Goal: Task Accomplishment & Management: Manage account settings

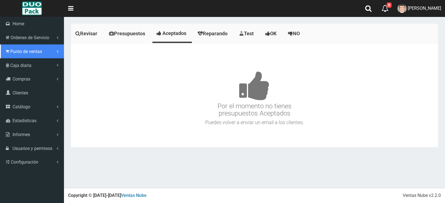
click at [23, 55] on link "Punto de ventas" at bounding box center [32, 51] width 64 height 14
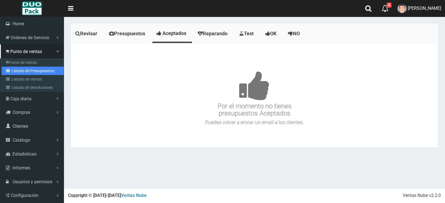
click at [36, 71] on link "Listado de Presupuestos" at bounding box center [33, 71] width 62 height 8
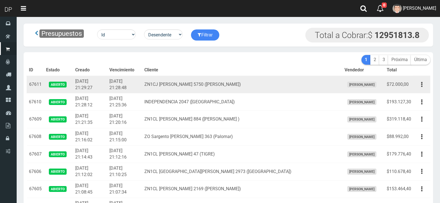
scroll to position [6950, 0]
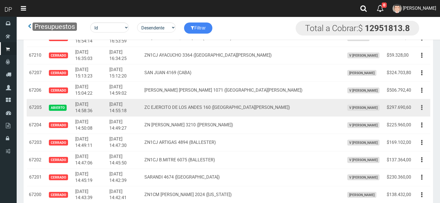
click at [423, 107] on icon "button" at bounding box center [422, 108] width 1 height 10
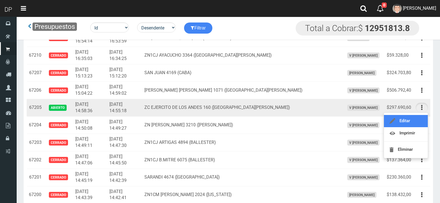
click at [417, 120] on link "Editar" at bounding box center [406, 121] width 44 height 12
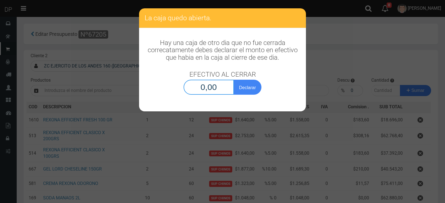
click at [209, 88] on input "0,00" at bounding box center [208, 87] width 50 height 15
type input "1,00"
click at [233, 80] on button "Declarar" at bounding box center [247, 87] width 28 height 15
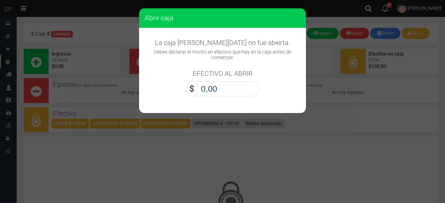
click at [227, 90] on input "0,00" at bounding box center [228, 88] width 62 height 15
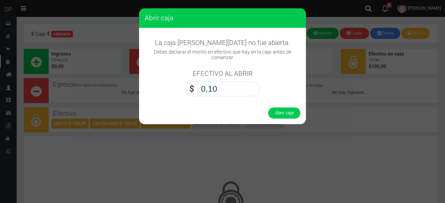
type input "1,00"
click at [268, 108] on button "Abrir caja" at bounding box center [284, 113] width 32 height 11
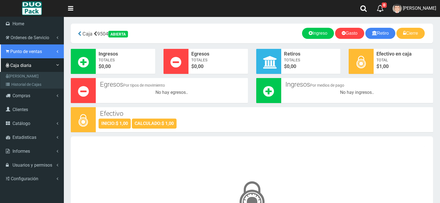
click at [38, 49] on span "Punto de ventas" at bounding box center [26, 51] width 32 height 5
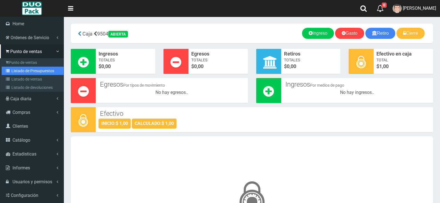
click at [42, 73] on link "Listado de Presupuestos" at bounding box center [33, 71] width 62 height 8
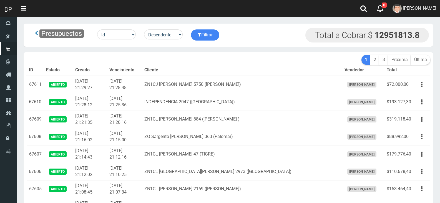
scroll to position [6985, 0]
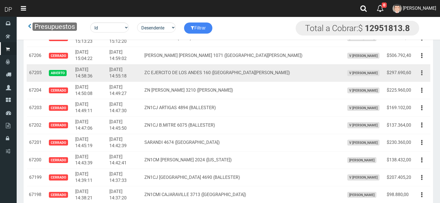
click at [421, 73] on button "button" at bounding box center [422, 73] width 13 height 10
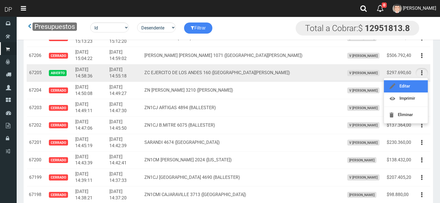
click at [413, 84] on link "Editar" at bounding box center [406, 86] width 44 height 12
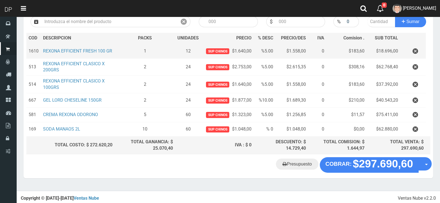
scroll to position [70, 0]
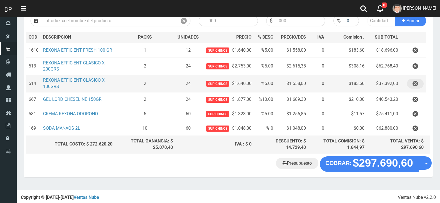
click at [416, 84] on icon "button" at bounding box center [416, 84] width 6 height 10
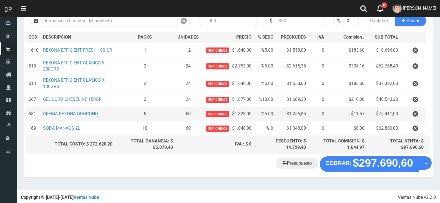
scroll to position [53, 0]
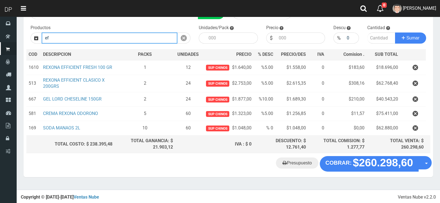
click at [148, 36] on input "ef" at bounding box center [110, 38] width 136 height 11
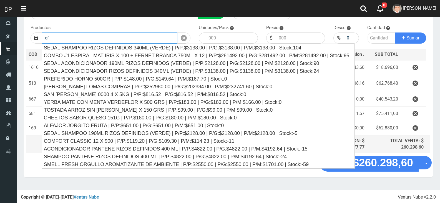
type input "e"
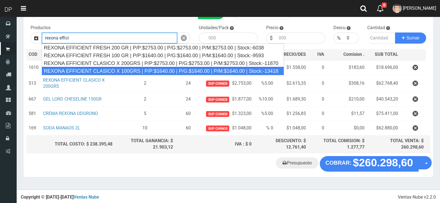
click at [149, 70] on div "REXONA EFFICIENT CLASICO X 100GRS | P/P:$1640.00 | P/G:$1640.00 | P/M:$1640.00 …" at bounding box center [163, 71] width 243 height 8
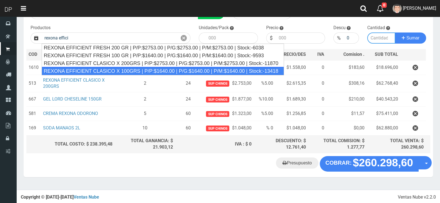
type input "REXONA EFFICIENT CLASICO X 100GRS | P/P:$1640.00 | P/G:$1640.00 | P/M:$1640.00 …"
type input "12"
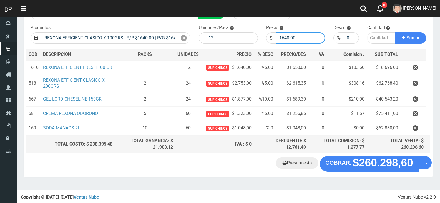
click at [294, 39] on input "1640.00" at bounding box center [300, 38] width 49 height 11
type input "1558"
type input "1558.00"
type input "1"
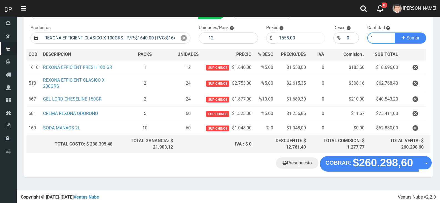
click at [395, 33] on button "Sumar" at bounding box center [410, 38] width 31 height 11
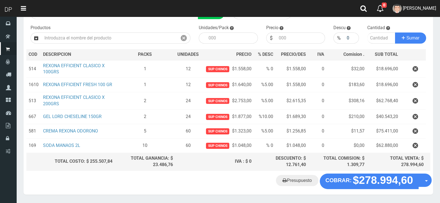
drag, startPoint x: 276, startPoint y: 93, endPoint x: 156, endPoint y: -13, distance: 160.3
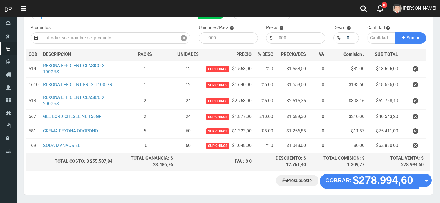
drag, startPoint x: 156, startPoint y: -13, endPoint x: 113, endPoint y: 19, distance: 53.0
click at [113, 19] on input "ZC EJERCITO DE LOS ANDES 160 (VILLA FIORITO)" at bounding box center [119, 13] width 157 height 11
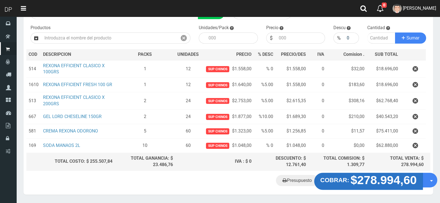
click at [366, 177] on strong "$278.994,60" at bounding box center [384, 179] width 66 height 13
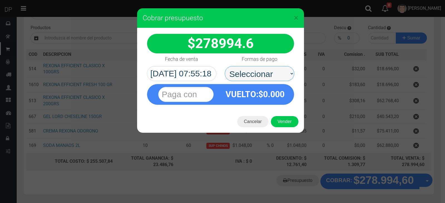
click at [274, 71] on select "Seleccionar Efectivo Tarjeta de Crédito Depósito Débito" at bounding box center [259, 73] width 69 height 15
select select "Efectivo"
click at [225, 66] on select "Seleccionar Efectivo Tarjeta de Crédito Depósito Débito" at bounding box center [259, 73] width 69 height 15
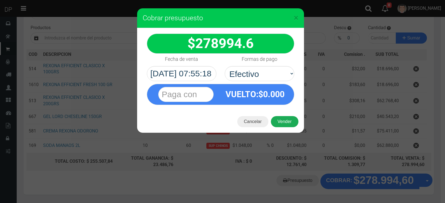
click at [287, 121] on button "Vender" at bounding box center [285, 121] width 28 height 11
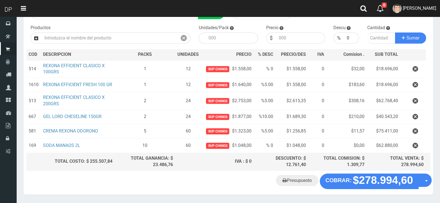
click at [420, 6] on span "DAIANA PECHMANN" at bounding box center [419, 8] width 33 height 5
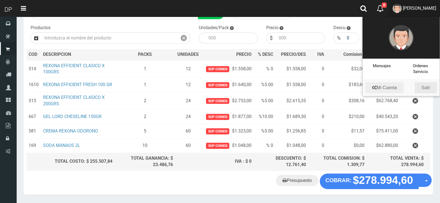
click at [428, 87] on link "Salir" at bounding box center [426, 87] width 22 height 11
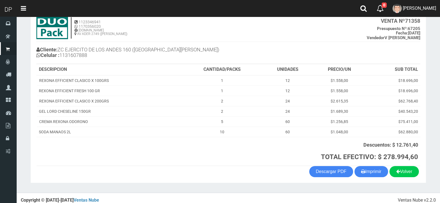
scroll to position [40, 0]
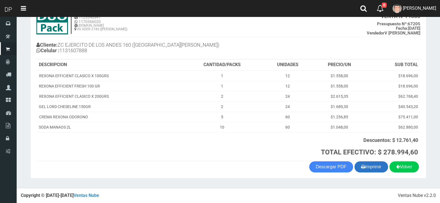
click at [368, 165] on button "Imprimir" at bounding box center [372, 166] width 34 height 11
click at [412, 14] on link "[PERSON_NAME]" at bounding box center [414, 8] width 51 height 17
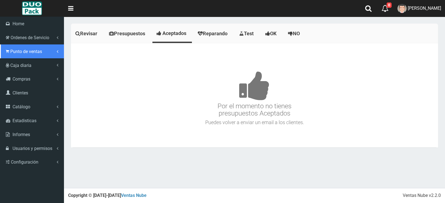
click at [41, 51] on span "Punto de ventas" at bounding box center [26, 51] width 32 height 5
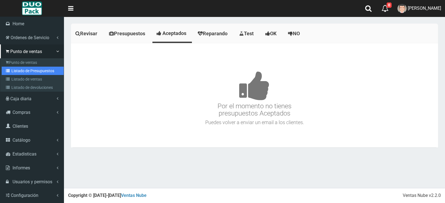
click at [40, 71] on link "Listado de Presupuestos" at bounding box center [33, 71] width 62 height 8
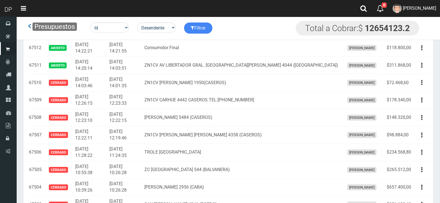
scroll to position [1723, 0]
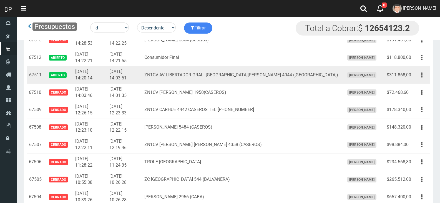
click at [425, 76] on button "button" at bounding box center [422, 75] width 13 height 10
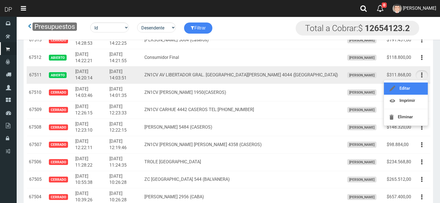
click at [418, 86] on link "Editar" at bounding box center [406, 89] width 44 height 12
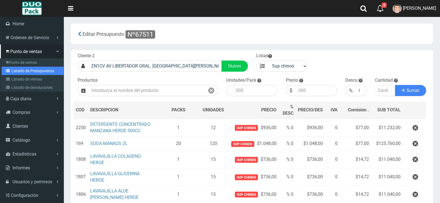
click at [20, 71] on link "Listado de Presupuestos" at bounding box center [33, 71] width 62 height 8
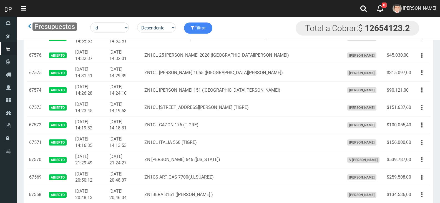
scroll to position [639, 0]
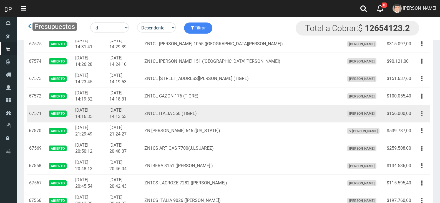
click at [422, 113] on icon "button" at bounding box center [422, 114] width 1 height 10
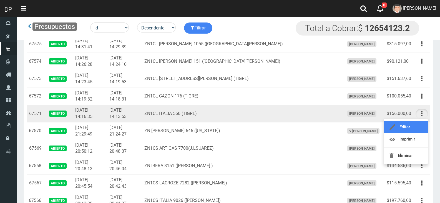
click at [411, 128] on link "Editar" at bounding box center [406, 127] width 44 height 12
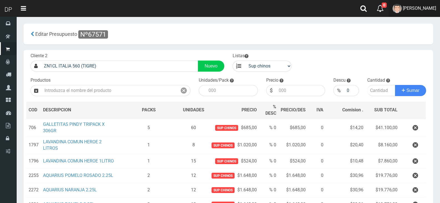
click at [416, 6] on span "[PERSON_NAME]" at bounding box center [419, 8] width 33 height 5
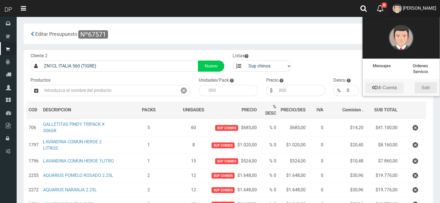
click at [432, 87] on link "Salir" at bounding box center [426, 87] width 22 height 11
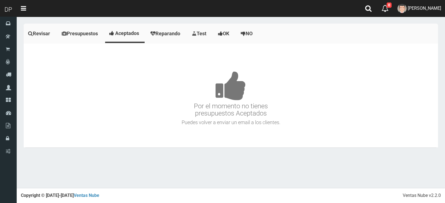
click at [325, 92] on h3 "Por el momento no tienes presupuestos Aceptados" at bounding box center [230, 85] width 411 height 63
click at [304, 116] on h3 "Por el momento no tienes presupuestos Aceptados" at bounding box center [230, 85] width 411 height 63
click at [321, 109] on h3 "Por el momento no tienes presupuestos Aceptados" at bounding box center [230, 85] width 411 height 63
drag, startPoint x: 269, startPoint y: 113, endPoint x: 191, endPoint y: 106, distance: 78.7
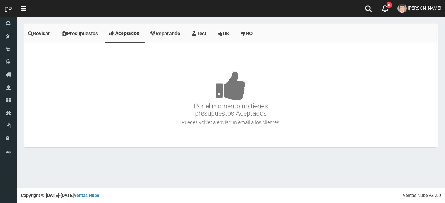
click at [171, 104] on h3 "Por el momento no tienes presupuestos Aceptados" at bounding box center [230, 85] width 411 height 63
click at [328, 113] on h3 "Por el momento no tienes presupuestos Aceptados" at bounding box center [230, 85] width 411 height 63
drag, startPoint x: 271, startPoint y: 116, endPoint x: 181, endPoint y: 101, distance: 91.3
click at [157, 102] on h3 "Por el momento no tienes presupuestos Aceptados" at bounding box center [230, 85] width 411 height 63
click at [306, 107] on h3 "Por el momento no tienes presupuestos Aceptados" at bounding box center [230, 85] width 411 height 63
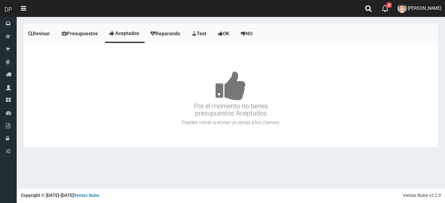
click at [282, 113] on h3 "Por el momento no tienes presupuestos Aceptados" at bounding box center [230, 85] width 411 height 63
click at [433, 11] on link "[PERSON_NAME]" at bounding box center [418, 8] width 51 height 17
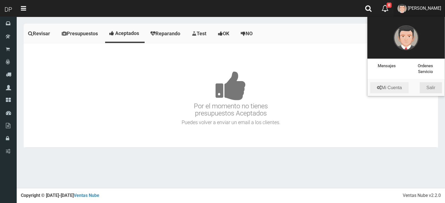
click at [427, 86] on link "Salir" at bounding box center [430, 87] width 22 height 11
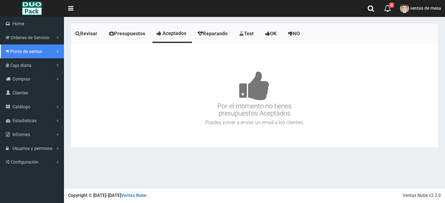
click at [8, 51] on icon at bounding box center [7, 51] width 3 height 5
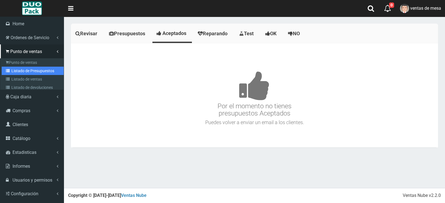
click at [36, 73] on link "Listado de Presupuestos" at bounding box center [33, 71] width 62 height 8
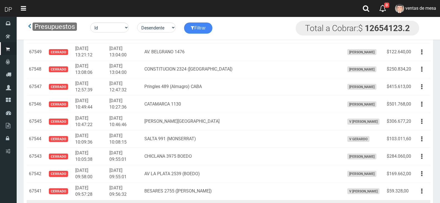
scroll to position [1167, 0]
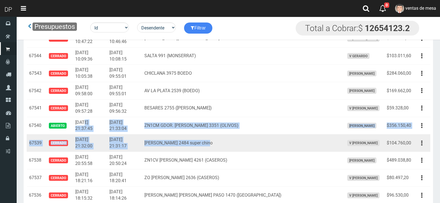
drag, startPoint x: 104, startPoint y: 121, endPoint x: 265, endPoint y: 138, distance: 162.3
click at [265, 138] on td "García Lorca 2484 super chino" at bounding box center [242, 143] width 200 height 18
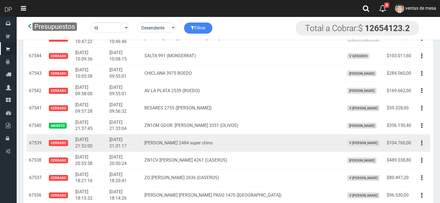
click at [265, 138] on td "García Lorca 2484 super chino" at bounding box center [242, 143] width 200 height 18
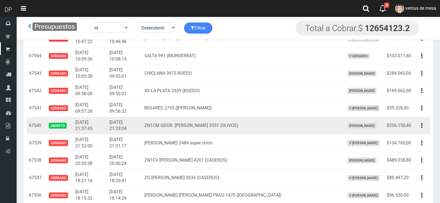
click at [266, 129] on td "ZN1CM GDOR. UGARTE 3351 (OLIVOS)" at bounding box center [242, 126] width 200 height 18
click at [418, 126] on button "button" at bounding box center [422, 126] width 13 height 10
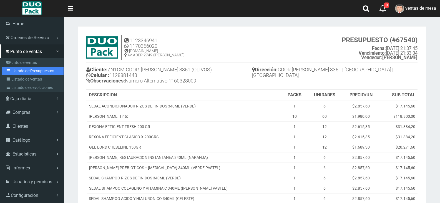
click at [31, 70] on link "Listado de Presupuestos" at bounding box center [33, 71] width 62 height 8
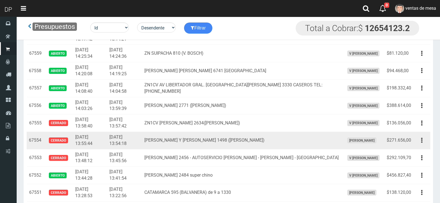
scroll to position [917, 0]
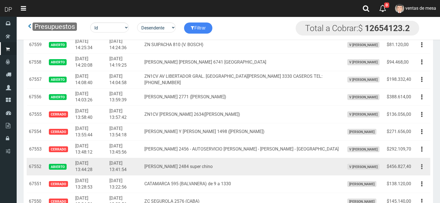
click at [421, 166] on button "button" at bounding box center [422, 167] width 13 height 10
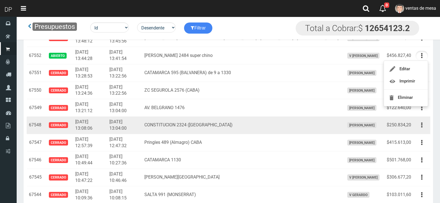
click at [228, 122] on td "CONSTITUCION 2324 ([GEOGRAPHIC_DATA])" at bounding box center [242, 126] width 200 height 18
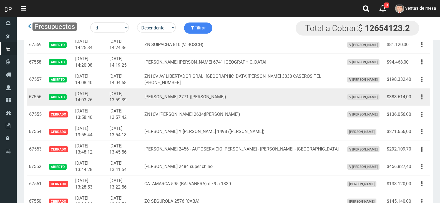
click at [418, 95] on button "button" at bounding box center [422, 97] width 13 height 10
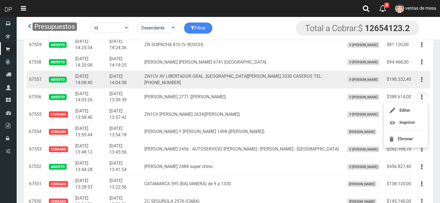
click at [421, 82] on button "button" at bounding box center [422, 80] width 13 height 10
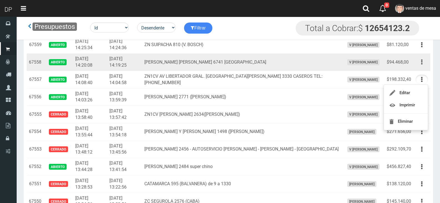
click at [423, 61] on button "button" at bounding box center [422, 62] width 13 height 10
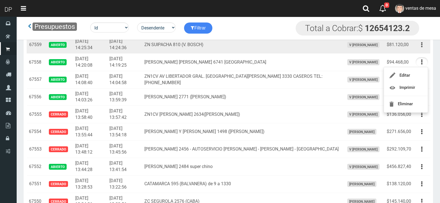
click at [422, 47] on icon "button" at bounding box center [422, 45] width 1 height 10
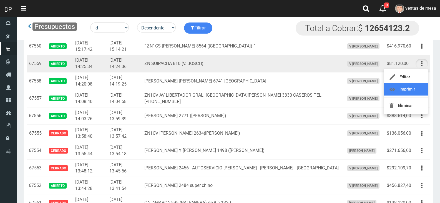
scroll to position [889, 0]
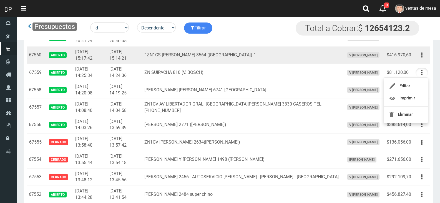
click at [425, 58] on button "button" at bounding box center [422, 55] width 13 height 10
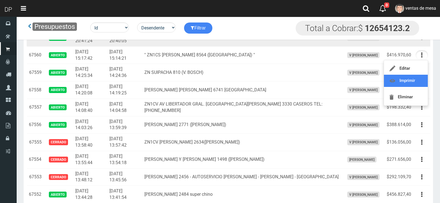
scroll to position [861, 0]
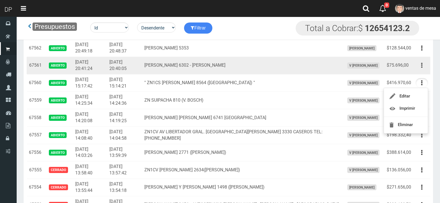
click at [423, 66] on button "button" at bounding box center [422, 66] width 13 height 10
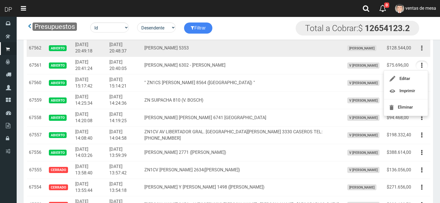
click at [425, 46] on button "button" at bounding box center [422, 48] width 13 height 10
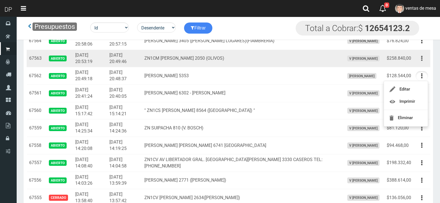
click at [422, 62] on icon "button" at bounding box center [422, 59] width 1 height 10
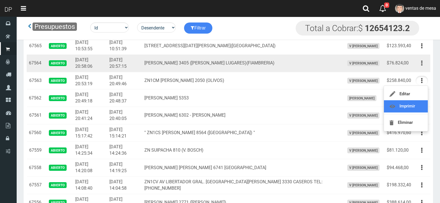
scroll to position [806, 0]
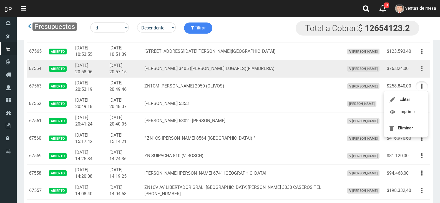
click at [420, 69] on button "button" at bounding box center [422, 69] width 13 height 10
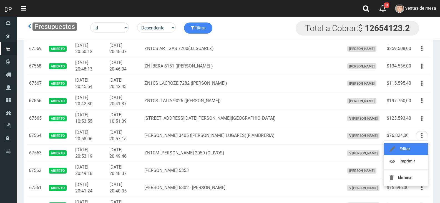
scroll to position [722, 0]
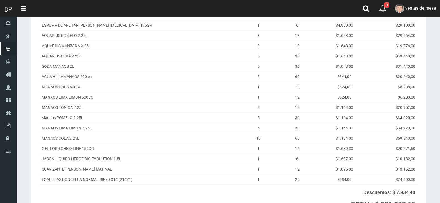
scroll to position [180, 0]
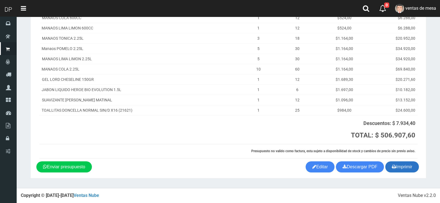
click at [407, 168] on button "Imprimir" at bounding box center [403, 166] width 34 height 11
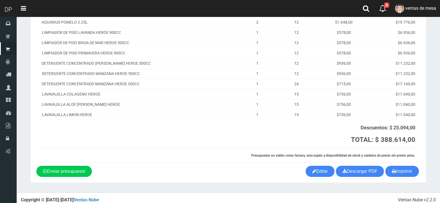
scroll to position [175, 0]
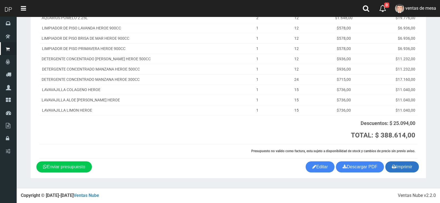
click at [408, 169] on button "Imprimir" at bounding box center [403, 166] width 34 height 11
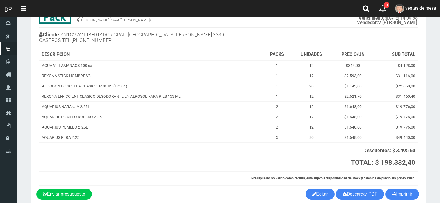
scroll to position [62, 0]
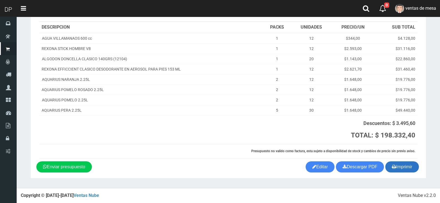
click at [387, 165] on button "Imprimir" at bounding box center [403, 166] width 34 height 11
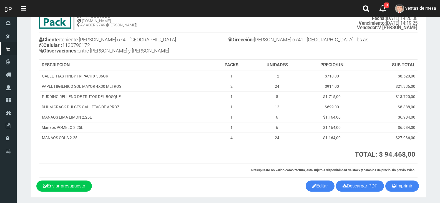
scroll to position [49, 0]
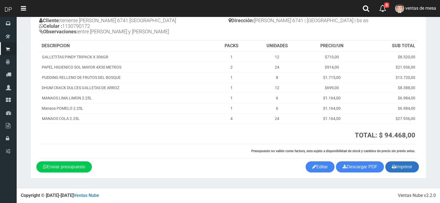
click at [415, 170] on button "Imprimir" at bounding box center [403, 166] width 34 height 11
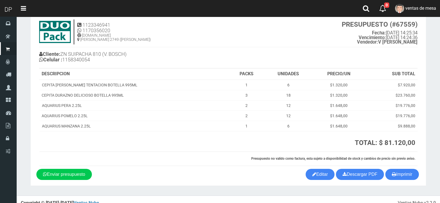
scroll to position [23, 0]
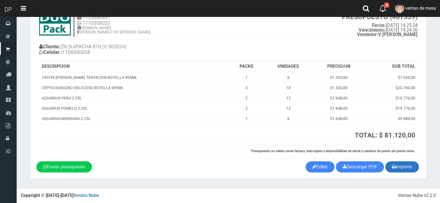
click at [402, 164] on button "Imprimir" at bounding box center [403, 166] width 34 height 11
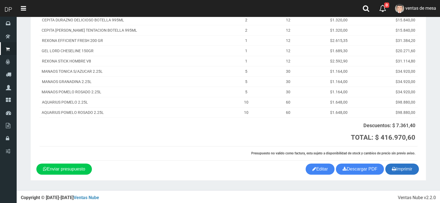
scroll to position [83, 0]
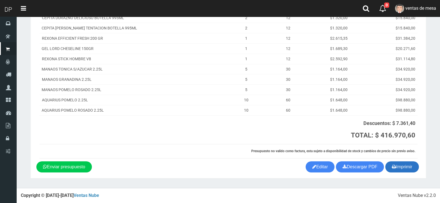
click at [405, 166] on button "Imprimir" at bounding box center [403, 166] width 34 height 11
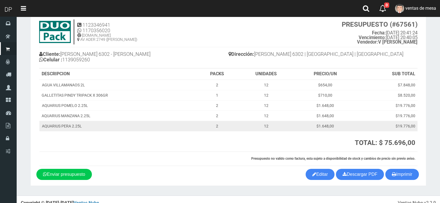
scroll to position [23, 0]
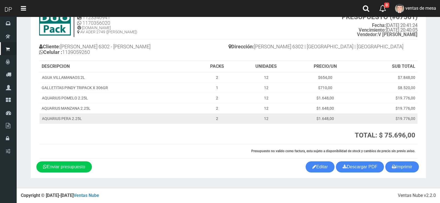
click at [412, 83] on td "$8.520,00" at bounding box center [387, 88] width 62 height 10
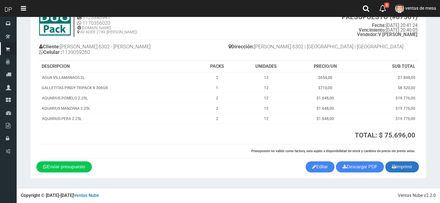
click at [404, 170] on button "Imprimir" at bounding box center [403, 166] width 34 height 11
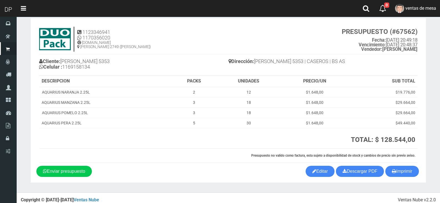
scroll to position [13, 0]
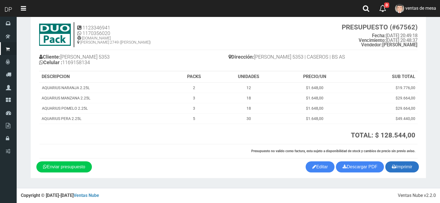
click at [405, 164] on button "Imprimir" at bounding box center [403, 166] width 34 height 11
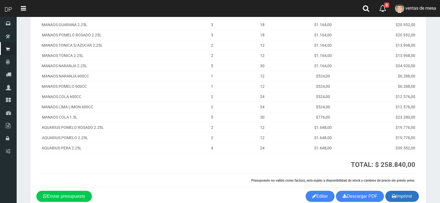
scroll to position [116, 0]
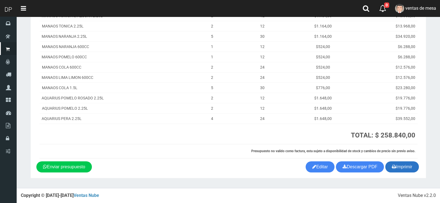
click at [413, 170] on button "Imprimir" at bounding box center [403, 166] width 34 height 11
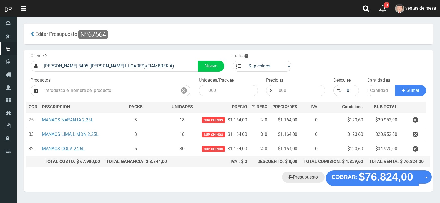
click at [307, 178] on link "Presupuesto" at bounding box center [303, 177] width 43 height 11
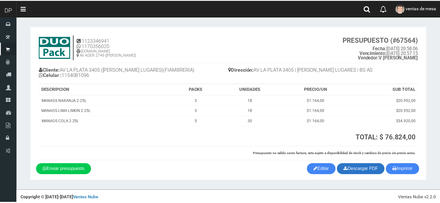
scroll to position [3, 0]
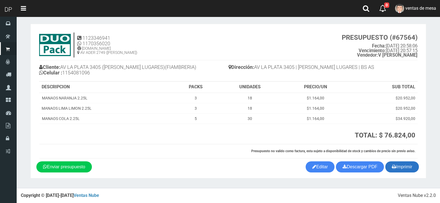
click at [402, 168] on button "Imprimir" at bounding box center [403, 166] width 34 height 11
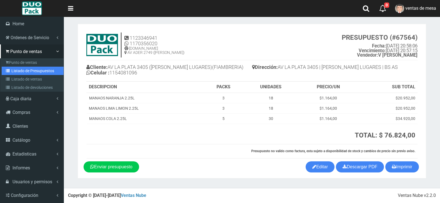
click at [20, 71] on link "Listado de Presupuestos" at bounding box center [33, 71] width 62 height 8
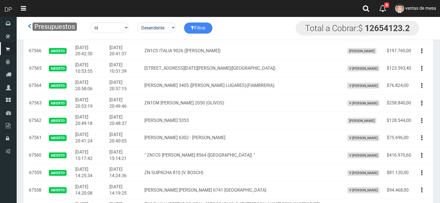
scroll to position [750, 0]
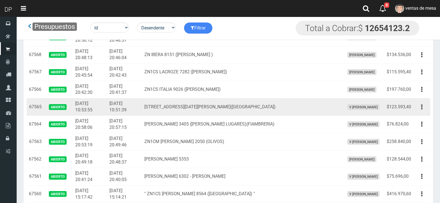
click at [398, 109] on td "$123.593,40" at bounding box center [399, 107] width 29 height 18
click at [422, 110] on icon "button" at bounding box center [422, 107] width 1 height 10
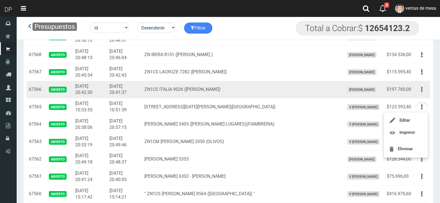
click at [425, 90] on button "button" at bounding box center [422, 90] width 13 height 10
click at [423, 85] on button "button" at bounding box center [422, 90] width 13 height 10
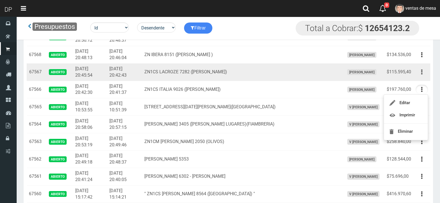
click at [418, 72] on button "button" at bounding box center [422, 72] width 13 height 10
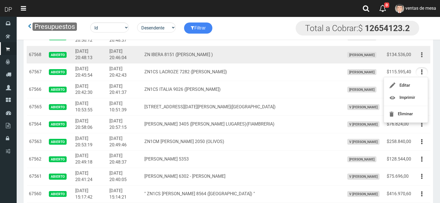
click at [420, 52] on button "button" at bounding box center [422, 55] width 13 height 10
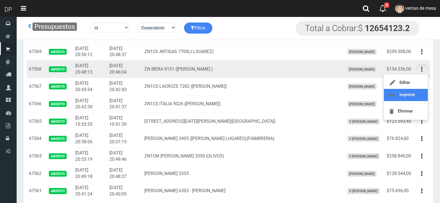
scroll to position [722, 0]
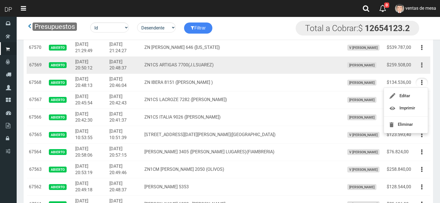
click at [422, 66] on icon "button" at bounding box center [422, 65] width 1 height 10
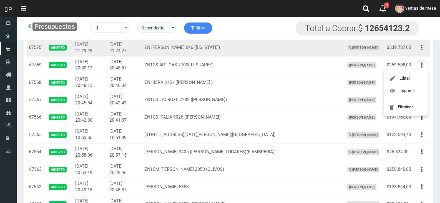
click at [423, 45] on icon "button" at bounding box center [422, 48] width 1 height 10
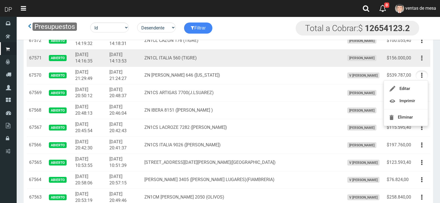
click at [425, 55] on button "button" at bounding box center [422, 58] width 13 height 10
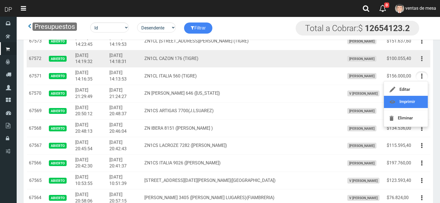
scroll to position [667, 0]
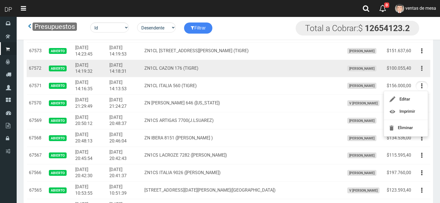
click at [423, 74] on td "Editar Imprimir Eliminar" at bounding box center [422, 69] width 17 height 18
click at [422, 69] on icon "button" at bounding box center [422, 69] width 1 height 10
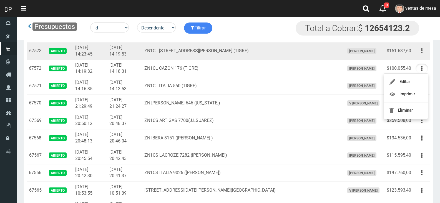
click at [419, 55] on button "button" at bounding box center [422, 51] width 13 height 10
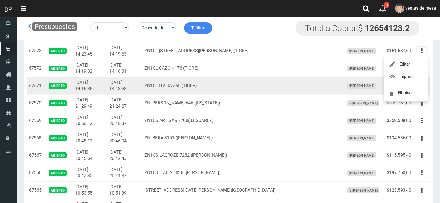
click at [238, 87] on td "ZN1CL ITALIA 560 (TIGRE)" at bounding box center [242, 86] width 200 height 18
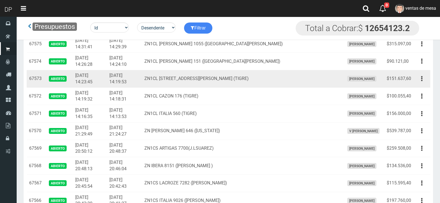
scroll to position [611, 0]
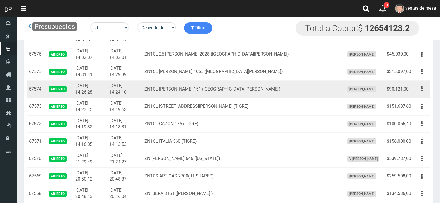
click at [251, 94] on td "ZN1CL BRANDSEN 151 (SAN FERNANDO)" at bounding box center [242, 90] width 200 height 18
click at [267, 94] on td "ZN1CL BRANDSEN 151 (SAN FERNANDO)" at bounding box center [242, 90] width 200 height 18
click at [417, 91] on button "button" at bounding box center [422, 89] width 13 height 10
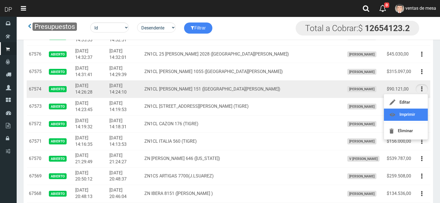
drag, startPoint x: 413, startPoint y: 117, endPoint x: 416, endPoint y: 111, distance: 6.2
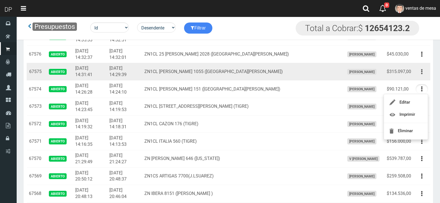
click at [423, 72] on button "button" at bounding box center [422, 72] width 13 height 10
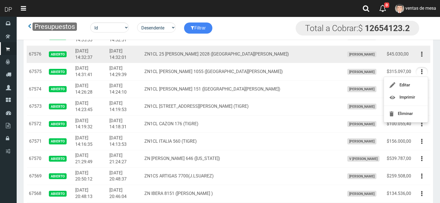
click at [415, 56] on td "Editar Imprimir Eliminar" at bounding box center [422, 55] width 17 height 18
click at [426, 54] on button "button" at bounding box center [422, 54] width 13 height 10
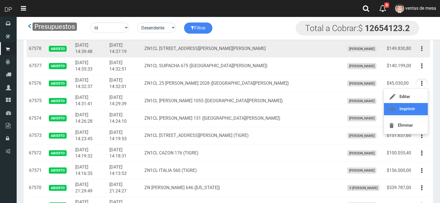
scroll to position [556, 0]
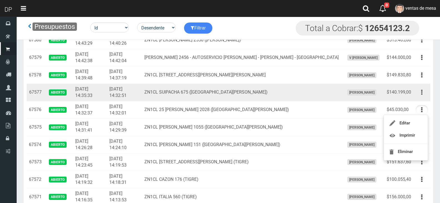
click at [422, 93] on icon "button" at bounding box center [422, 93] width 1 height 10
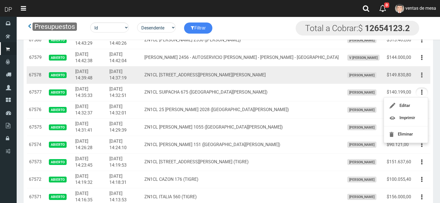
click at [422, 74] on icon "button" at bounding box center [422, 75] width 1 height 10
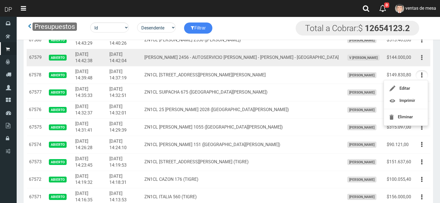
click at [421, 60] on button "button" at bounding box center [422, 58] width 13 height 10
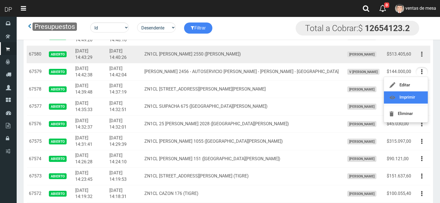
scroll to position [528, 0]
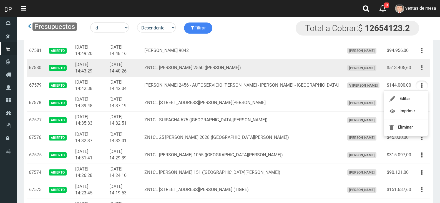
click at [422, 66] on icon "button" at bounding box center [422, 68] width 1 height 10
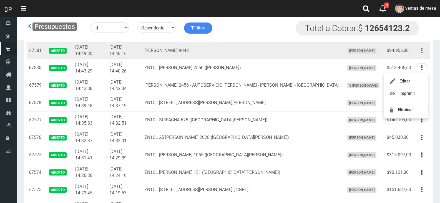
click at [422, 55] on icon "button" at bounding box center [422, 51] width 1 height 10
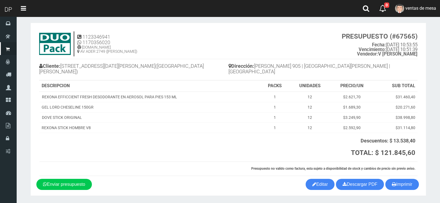
scroll to position [16, 0]
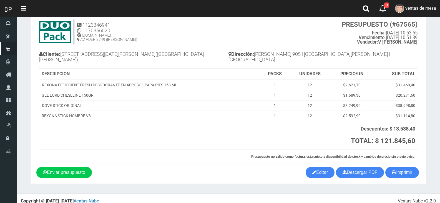
click at [415, 173] on div "Imprimir Descargar PDF Enviar presupuesto Editar" at bounding box center [228, 172] width 393 height 11
click at [413, 169] on button "Imprimir" at bounding box center [403, 172] width 34 height 11
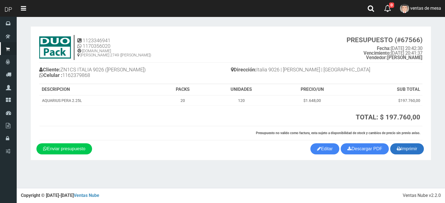
click at [398, 151] on icon "button" at bounding box center [399, 149] width 4 height 8
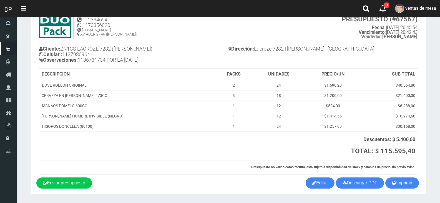
scroll to position [37, 0]
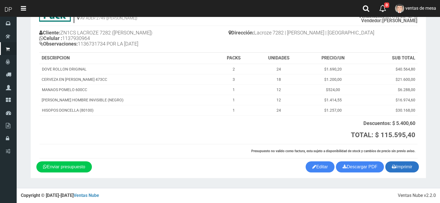
click at [396, 167] on button "Imprimir" at bounding box center [403, 166] width 34 height 11
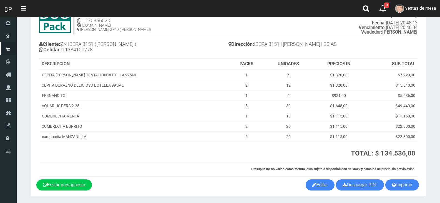
scroll to position [44, 0]
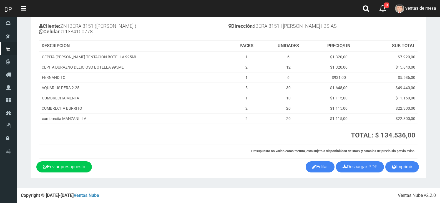
click at [394, 156] on th "Presupuesto no valido como factura, esta sujeto a disponibilidad de stock y cam…" at bounding box center [228, 151] width 378 height 14
click at [393, 163] on button "Imprimir" at bounding box center [403, 166] width 34 height 11
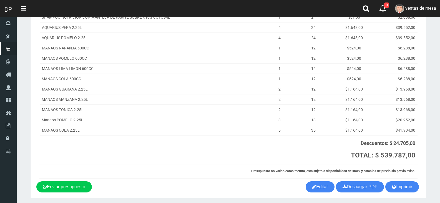
scroll to position [250, 0]
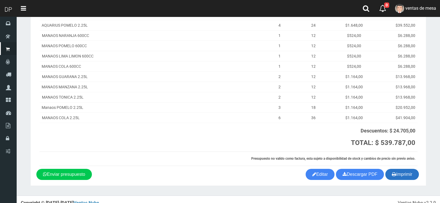
drag, startPoint x: 402, startPoint y: 178, endPoint x: 391, endPoint y: 178, distance: 10.9
click at [402, 178] on button "Imprimir" at bounding box center [403, 174] width 34 height 11
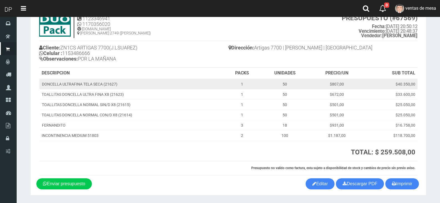
scroll to position [39, 0]
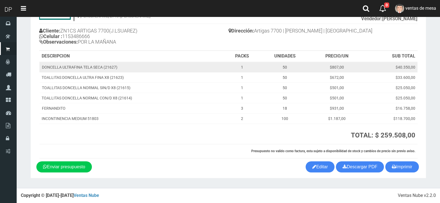
click at [372, 65] on td "$40.350,00" at bounding box center [391, 67] width 54 height 11
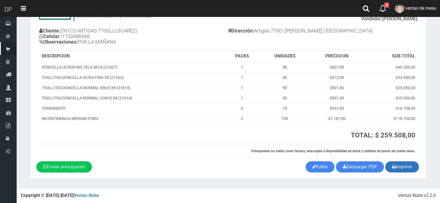
click at [410, 163] on button "Imprimir" at bounding box center [403, 166] width 34 height 11
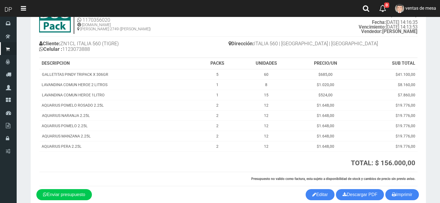
scroll to position [54, 0]
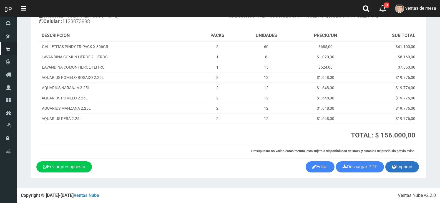
click at [406, 169] on button "Imprimir" at bounding box center [403, 166] width 34 height 11
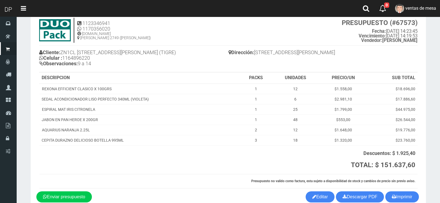
scroll to position [47, 0]
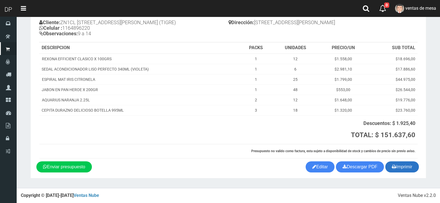
click at [391, 164] on button "Imprimir" at bounding box center [403, 166] width 34 height 11
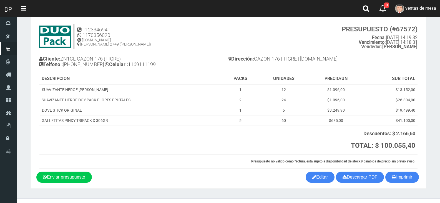
scroll to position [21, 0]
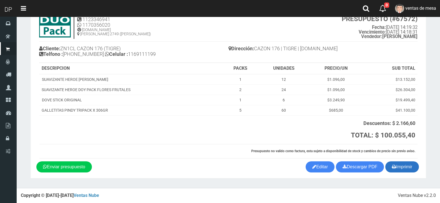
click at [415, 170] on button "Imprimir" at bounding box center [403, 166] width 34 height 11
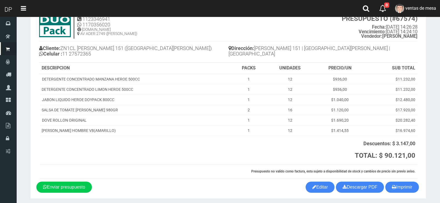
scroll to position [42, 0]
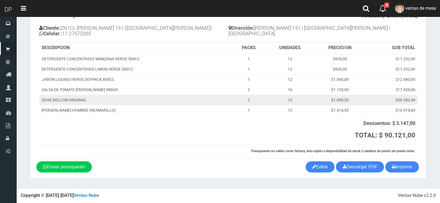
click at [393, 86] on td "$17.920,00" at bounding box center [392, 89] width 52 height 10
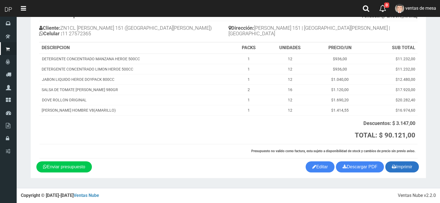
click at [401, 174] on section "1123346941 1170356020 [DOMAIN_NAME] AV ADER 2749 ([PERSON_NAME]) PRESUPUESTO (#…" at bounding box center [229, 82] width 396 height 194
click at [401, 166] on button "Imprimir" at bounding box center [403, 166] width 34 height 11
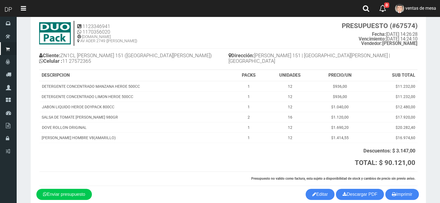
scroll to position [0, 0]
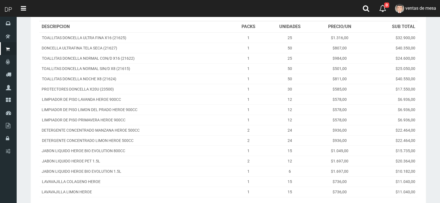
scroll to position [142, 0]
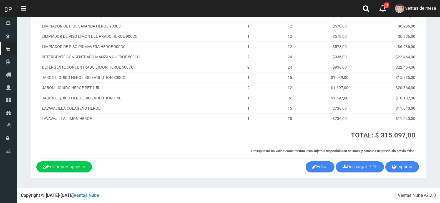
drag, startPoint x: 410, startPoint y: 171, endPoint x: 353, endPoint y: 156, distance: 58.8
click at [410, 171] on button "Imprimir" at bounding box center [403, 166] width 34 height 11
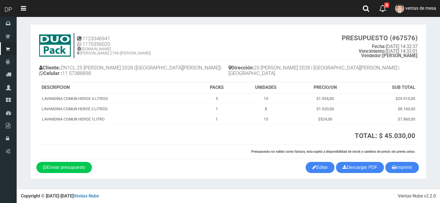
scroll to position [3, 0]
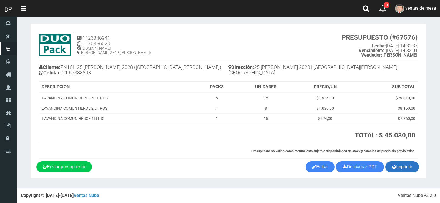
click at [407, 171] on button "Imprimir" at bounding box center [403, 166] width 34 height 11
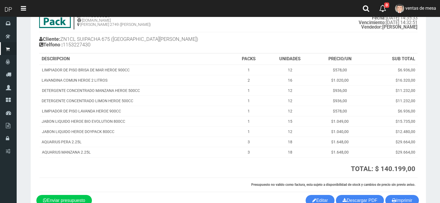
scroll to position [64, 0]
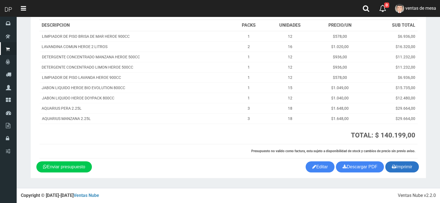
click at [418, 168] on button "Imprimir" at bounding box center [403, 166] width 34 height 11
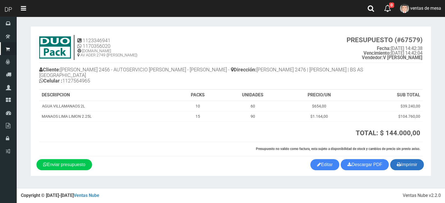
click at [397, 165] on icon "button" at bounding box center [399, 165] width 4 height 8
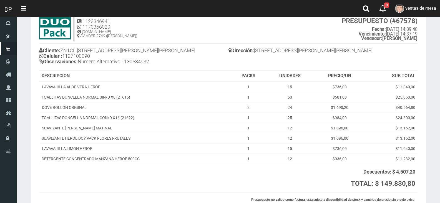
scroll to position [68, 0]
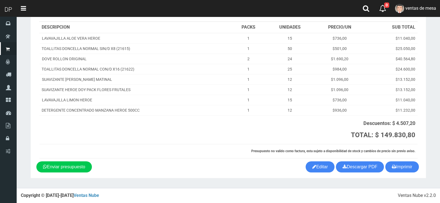
click at [405, 160] on div "1123346941 1170356020 [DOMAIN_NAME] AV ADER 2749 ([PERSON_NAME]) PRESUPUESTO (#…" at bounding box center [228, 62] width 384 height 197
click at [404, 165] on button "Imprimir" at bounding box center [403, 166] width 34 height 11
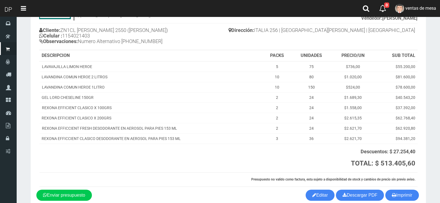
scroll to position [68, 0]
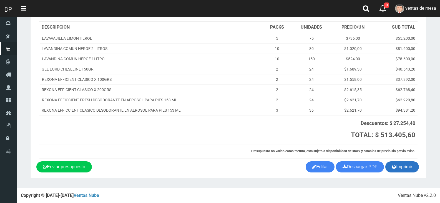
click at [403, 167] on button "Imprimir" at bounding box center [403, 166] width 34 height 11
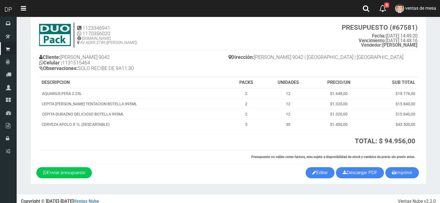
scroll to position [18, 0]
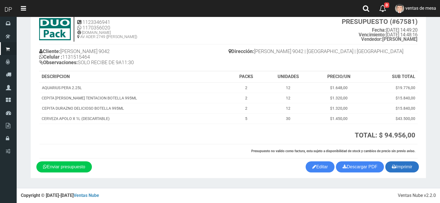
click at [399, 171] on button "Imprimir" at bounding box center [403, 166] width 34 height 11
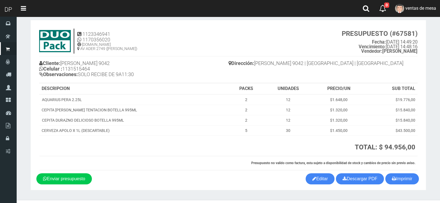
scroll to position [0, 0]
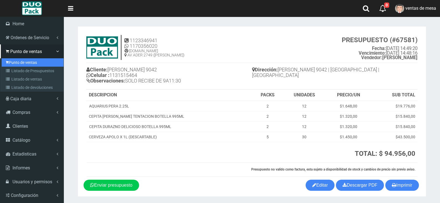
click at [18, 66] on link "Punto de ventas" at bounding box center [33, 62] width 62 height 8
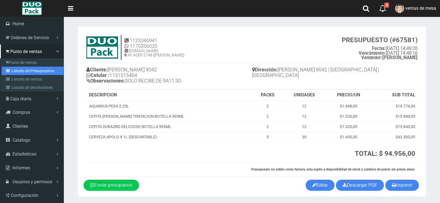
click at [19, 68] on link "Listado de Presupuestos" at bounding box center [33, 71] width 62 height 8
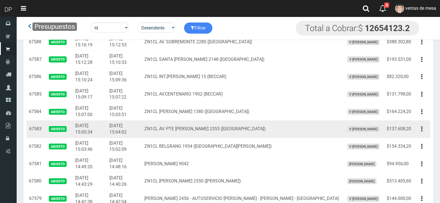
scroll to position [417, 0]
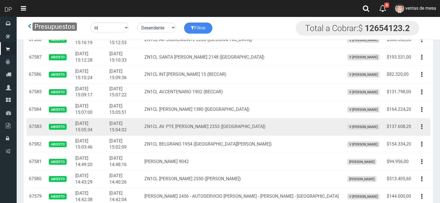
click at [256, 129] on td "ZN1CL AV. PTE PERON 2353 (VICTORIA)" at bounding box center [242, 127] width 200 height 18
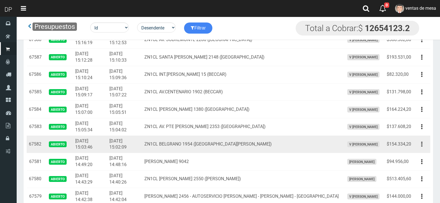
click at [417, 147] on button "button" at bounding box center [422, 144] width 13 height 10
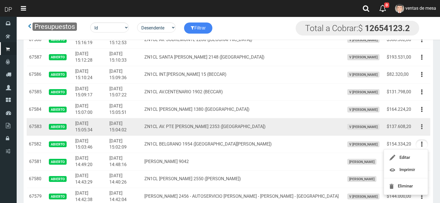
click at [421, 126] on button "button" at bounding box center [422, 127] width 13 height 10
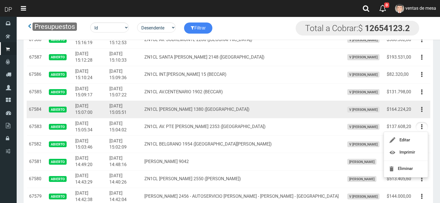
click at [420, 102] on td "Editar Imprimir Eliminar" at bounding box center [422, 110] width 17 height 18
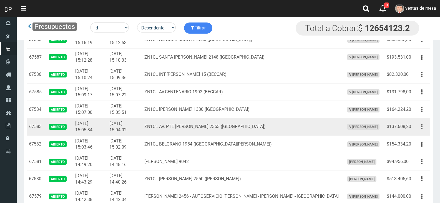
click at [424, 128] on button "button" at bounding box center [422, 127] width 13 height 10
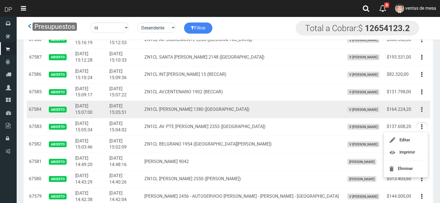
click at [418, 109] on button "button" at bounding box center [422, 110] width 13 height 10
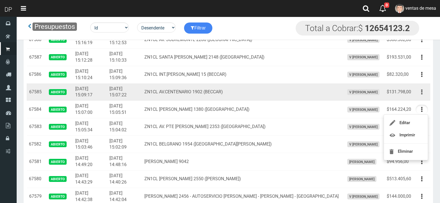
click at [421, 92] on button "button" at bounding box center [422, 92] width 13 height 10
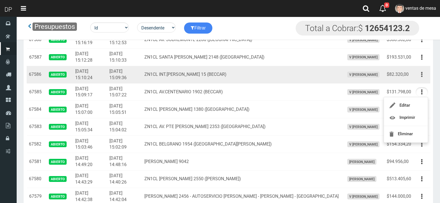
click at [418, 77] on button "button" at bounding box center [422, 75] width 13 height 10
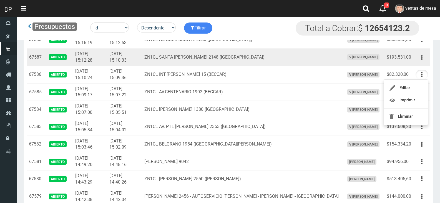
click at [423, 61] on button "button" at bounding box center [422, 58] width 13 height 10
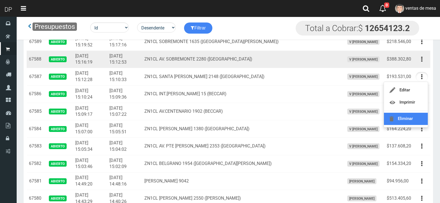
scroll to position [388, 0]
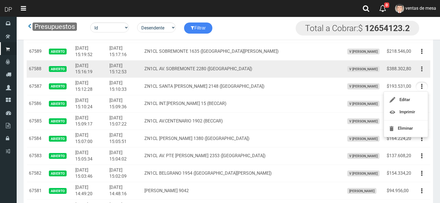
click at [423, 64] on button "button" at bounding box center [422, 69] width 13 height 10
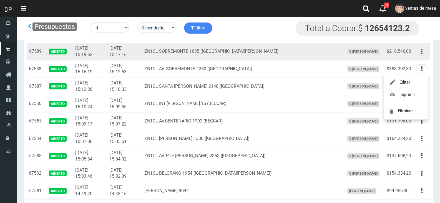
click at [420, 49] on button "button" at bounding box center [422, 52] width 13 height 10
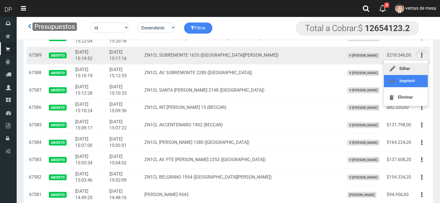
scroll to position [360, 0]
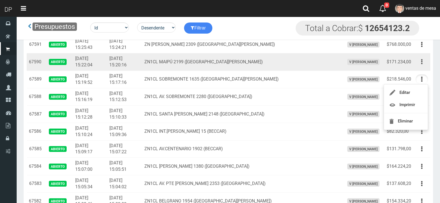
click at [423, 59] on button "button" at bounding box center [422, 62] width 13 height 10
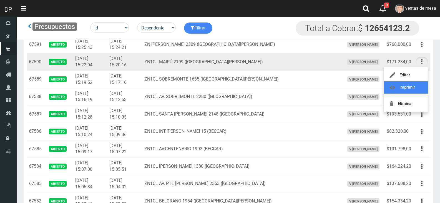
drag, startPoint x: 418, startPoint y: 86, endPoint x: 423, endPoint y: 63, distance: 23.2
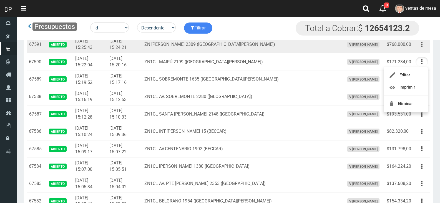
click at [424, 47] on button "button" at bounding box center [422, 45] width 13 height 10
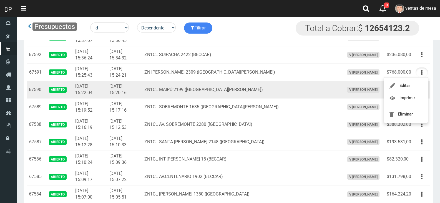
click at [223, 93] on td "ZN1CL MAIPÚ 2199 (SAN FERNANDO)" at bounding box center [242, 90] width 200 height 18
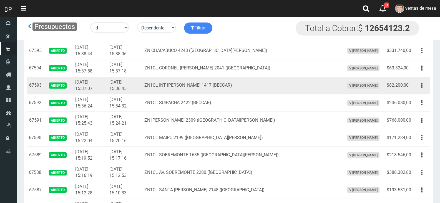
scroll to position [276, 0]
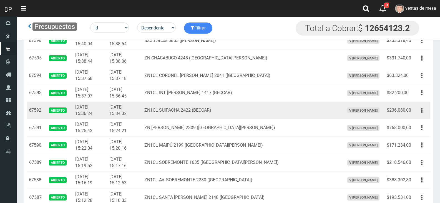
click at [429, 111] on td "Editar Imprimir Eliminar" at bounding box center [422, 111] width 17 height 18
click at [422, 109] on icon "button" at bounding box center [422, 111] width 1 height 10
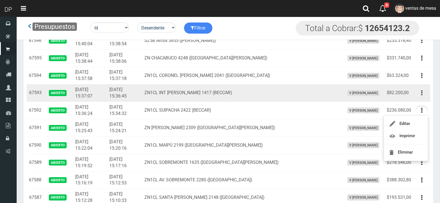
click at [423, 94] on icon "button" at bounding box center [422, 93] width 1 height 10
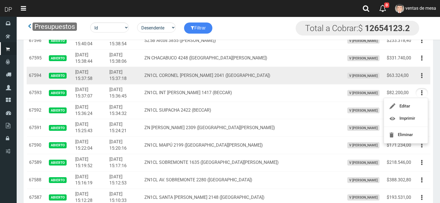
click at [425, 78] on button "button" at bounding box center [422, 76] width 13 height 10
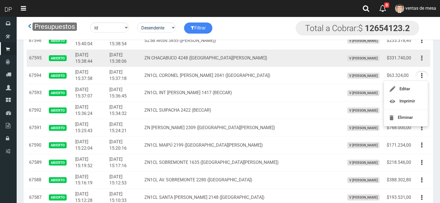
click at [418, 61] on button "button" at bounding box center [422, 58] width 13 height 10
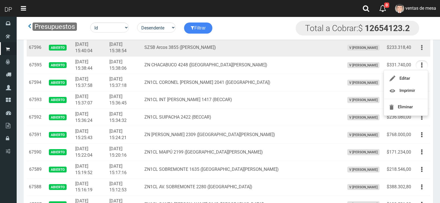
scroll to position [249, 0]
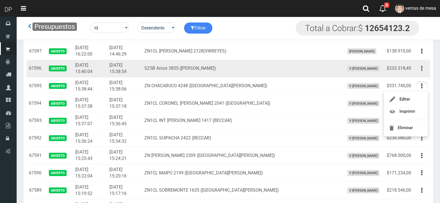
click at [423, 67] on button "button" at bounding box center [422, 69] width 13 height 10
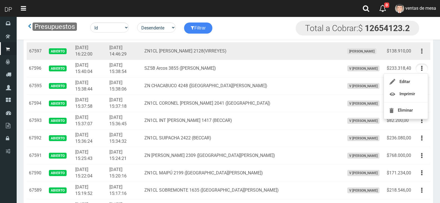
click at [422, 49] on icon "button" at bounding box center [422, 51] width 1 height 10
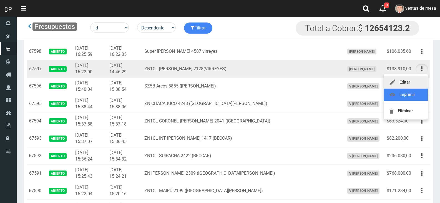
scroll to position [221, 0]
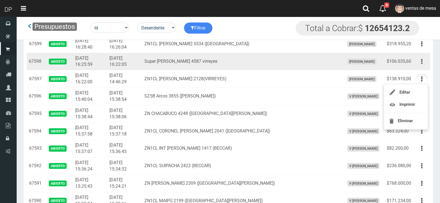
click at [422, 64] on icon "button" at bounding box center [422, 62] width 1 height 10
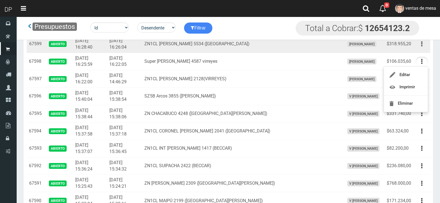
click at [423, 46] on button "button" at bounding box center [422, 44] width 13 height 10
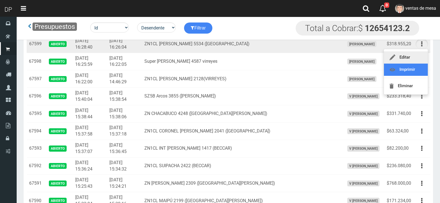
scroll to position [193, 0]
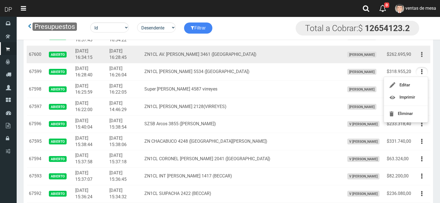
click at [420, 58] on button "button" at bounding box center [422, 55] width 13 height 10
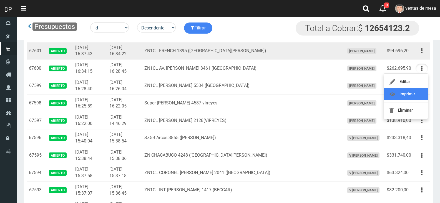
scroll to position [165, 0]
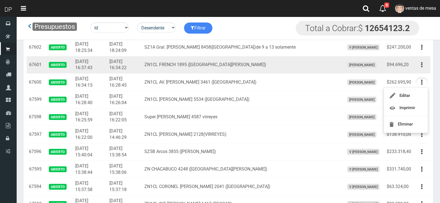
click at [423, 69] on button "button" at bounding box center [422, 65] width 13 height 10
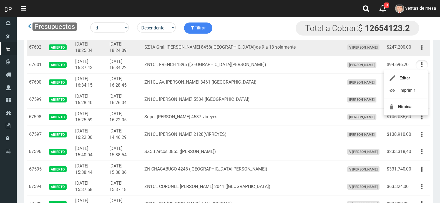
click at [425, 47] on button "button" at bounding box center [422, 48] width 13 height 10
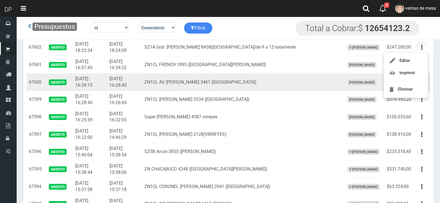
click at [231, 90] on td "ZN1CL AV. NICOLAS AVELLANEDA 3461 (VIRREYES)" at bounding box center [242, 83] width 200 height 18
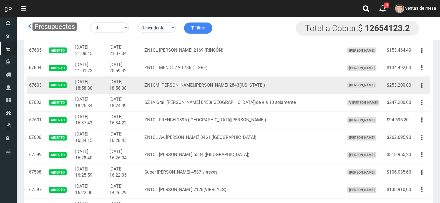
scroll to position [110, 0]
click at [234, 87] on td "ZN1CM FRANCISCO.N.LAPRIDA 2843(FLORIDA)" at bounding box center [242, 86] width 200 height 18
drag, startPoint x: 419, startPoint y: 86, endPoint x: 419, endPoint y: 92, distance: 6.4
click at [419, 86] on button "button" at bounding box center [422, 86] width 13 height 10
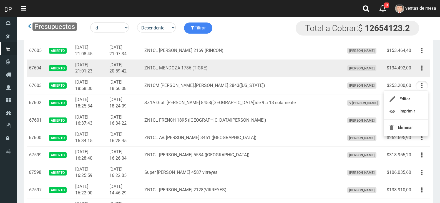
click at [423, 68] on button "button" at bounding box center [422, 68] width 13 height 10
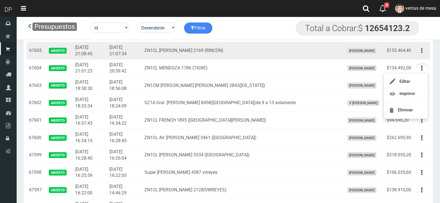
click at [423, 51] on button "button" at bounding box center [422, 51] width 13 height 10
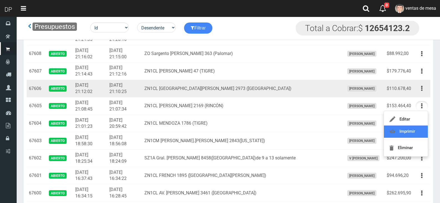
scroll to position [54, 0]
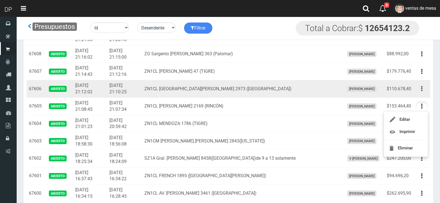
click at [422, 90] on icon "button" at bounding box center [422, 89] width 1 height 10
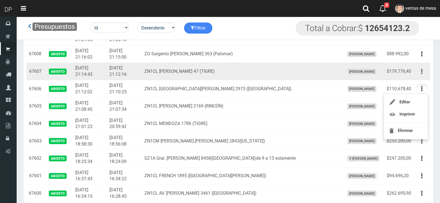
click at [422, 70] on icon "button" at bounding box center [422, 72] width 1 height 10
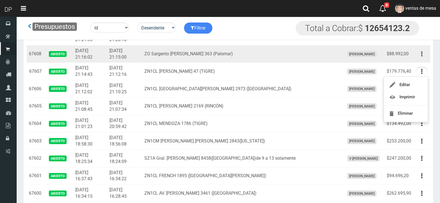
click at [425, 55] on button "button" at bounding box center [422, 54] width 13 height 10
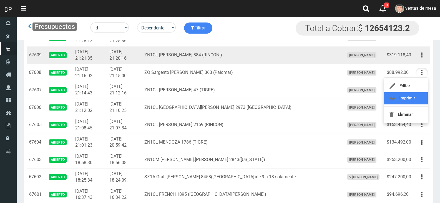
scroll to position [26, 0]
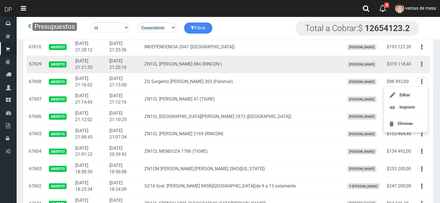
click at [420, 64] on button "button" at bounding box center [422, 64] width 13 height 10
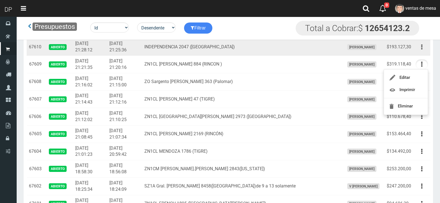
click at [421, 46] on button "button" at bounding box center [422, 47] width 13 height 10
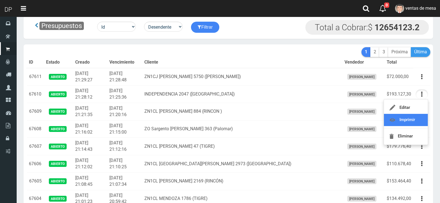
scroll to position [0, 0]
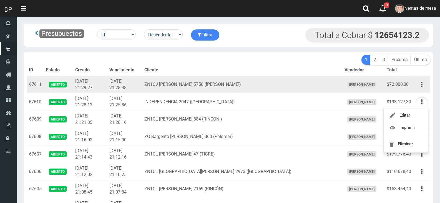
click at [423, 82] on button "button" at bounding box center [422, 85] width 13 height 10
click at [159, 80] on td "ZN1CJ [PERSON_NAME] 5750 ([PERSON_NAME])" at bounding box center [242, 85] width 200 height 18
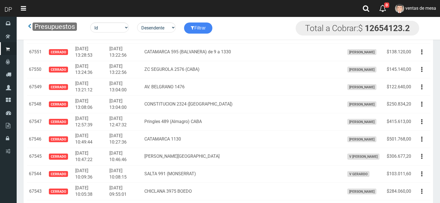
scroll to position [1105, 0]
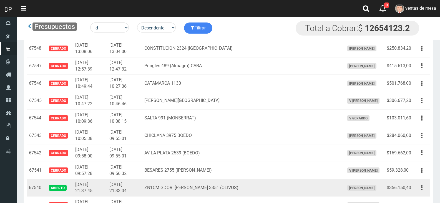
drag, startPoint x: 28, startPoint y: 124, endPoint x: 98, endPoint y: 181, distance: 90.4
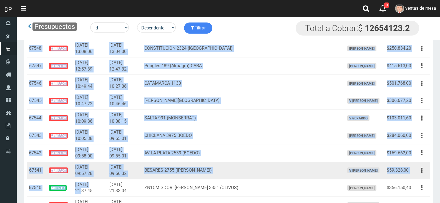
click at [100, 175] on td "2025-10-11 09:57:28" at bounding box center [90, 171] width 34 height 18
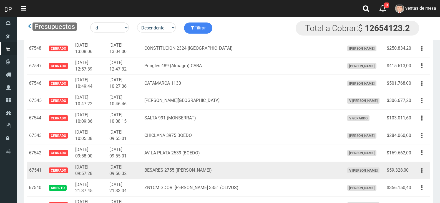
click at [100, 175] on td "2025-10-11 09:57:28" at bounding box center [90, 171] width 34 height 18
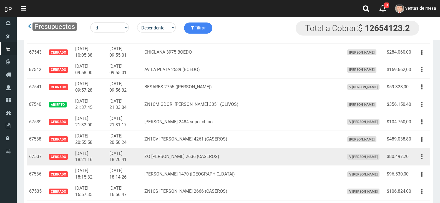
drag, startPoint x: 113, startPoint y: 161, endPoint x: 125, endPoint y: 159, distance: 12.4
click at [107, 161] on td "2025-10-10 18:21:16" at bounding box center [90, 157] width 34 height 18
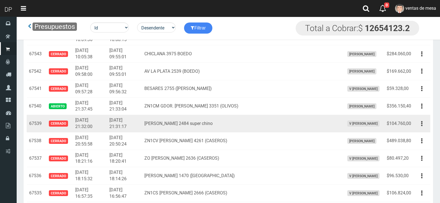
scroll to position [1160, 0]
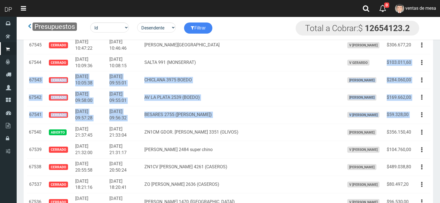
drag, startPoint x: 403, startPoint y: 111, endPoint x: 346, endPoint y: 5, distance: 119.7
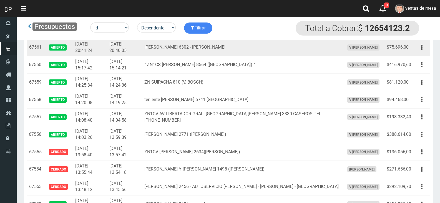
drag, startPoint x: 346, startPoint y: 5, endPoint x: 224, endPoint y: 79, distance: 143.5
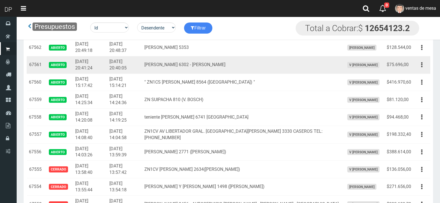
click at [277, 84] on td "" ZN1CS GABINO EZEIZA 8564 (LOMA HERMOSA) "" at bounding box center [242, 83] width 200 height 18
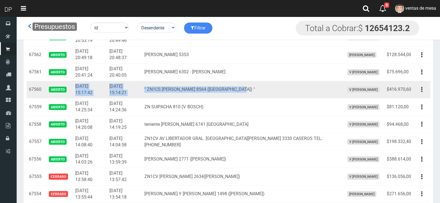
click at [71, 92] on td "Abierto" at bounding box center [58, 90] width 29 height 18
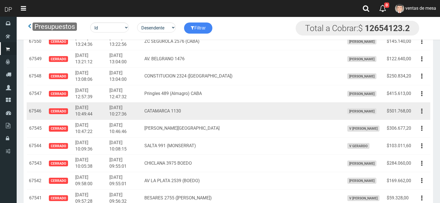
click at [220, 116] on td "CATAMARCA 1130" at bounding box center [242, 112] width 200 height 18
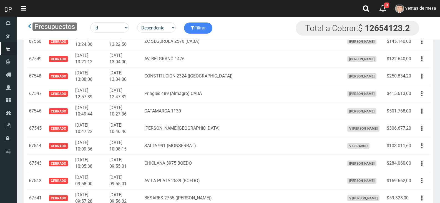
scroll to position [1188, 0]
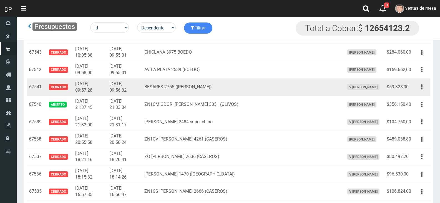
click at [406, 87] on td "$59.328,00" at bounding box center [399, 87] width 29 height 18
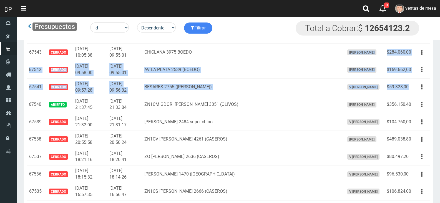
drag, startPoint x: 412, startPoint y: 87, endPoint x: 316, endPoint y: 19, distance: 117.7
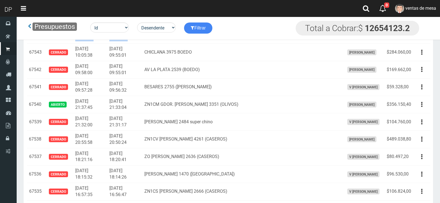
click at [314, 14] on nav "Toggle navigation 0 0 Eliminar ventas de mesa Mensajes Ordenes Servicio Mi Cuen…" at bounding box center [229, 8] width 424 height 17
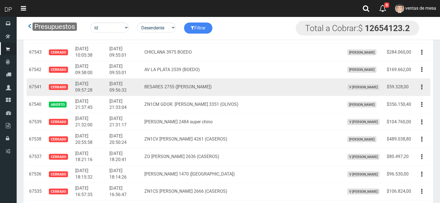
click at [411, 89] on td "$59.328,00" at bounding box center [399, 87] width 29 height 18
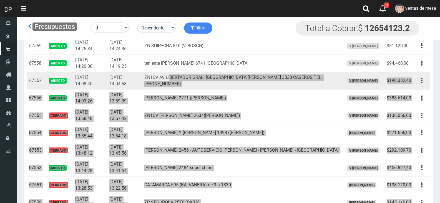
scroll to position [855, 0]
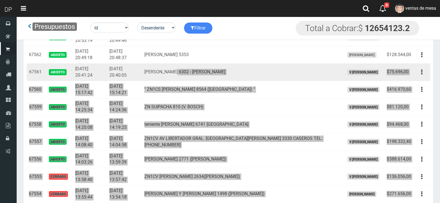
drag, startPoint x: 411, startPoint y: 89, endPoint x: 186, endPoint y: 80, distance: 224.4
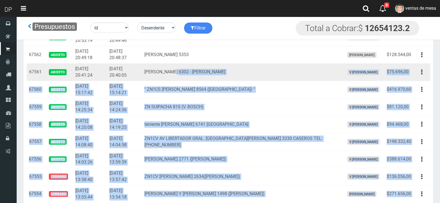
click at [188, 79] on td "Julio Besada 6302 - Martin Coronado" at bounding box center [242, 73] width 200 height 18
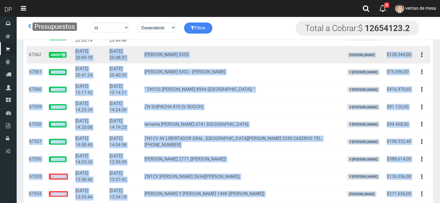
drag, startPoint x: 64, startPoint y: 61, endPoint x: 56, endPoint y: 63, distance: 8.2
click at [63, 61] on td "Abierto" at bounding box center [58, 55] width 29 height 18
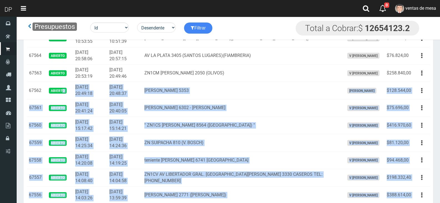
scroll to position [716, 0]
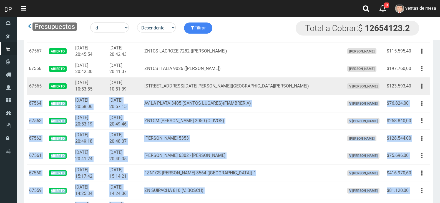
scroll to position [771, 0]
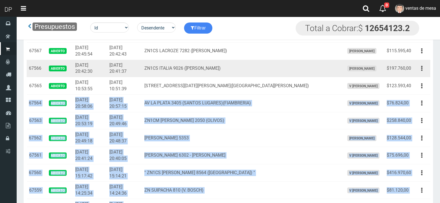
copy tbody "67564 Abierto 2025-10-11 20:58:06 2025-10-11 20:57:15 AV LA PLATA 3405 (SANTOS …"
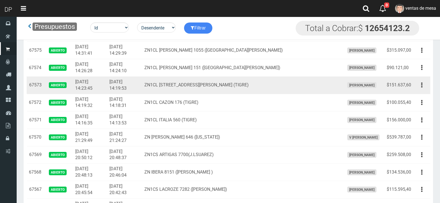
scroll to position [632, 0]
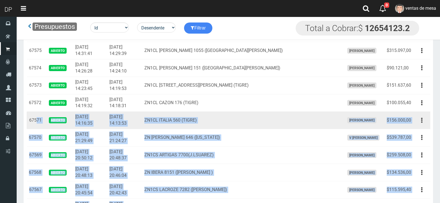
click at [37, 128] on td "67571" at bounding box center [35, 121] width 17 height 18
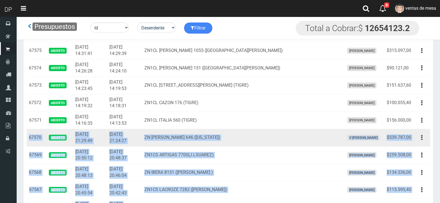
click at [29, 137] on td "67570" at bounding box center [35, 138] width 17 height 18
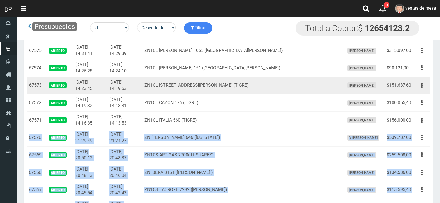
copy tbody "67570 Abierto 2025-10-12 21:29:49 2025-10-12 21:24:27 ZN FRANCISCO BEIRO 646 (F…"
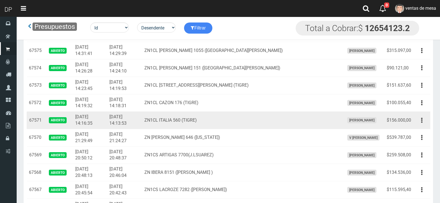
click at [199, 119] on td "ZN1CL ITALIA 560 (TIGRE)" at bounding box center [242, 121] width 200 height 18
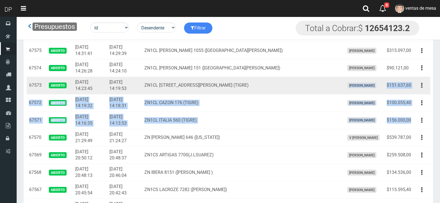
drag, startPoint x: 413, startPoint y: 122, endPoint x: 334, endPoint y: 79, distance: 90.4
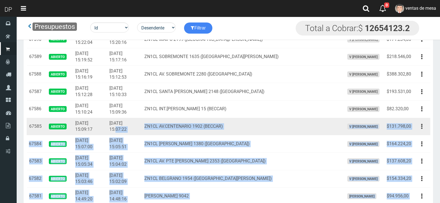
click at [141, 118] on td "2025-10-13 15:07:22" at bounding box center [124, 127] width 35 height 18
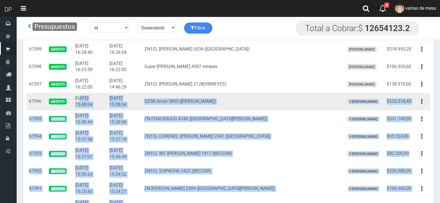
click at [81, 95] on td "2025-10-13 15:40:04" at bounding box center [90, 102] width 34 height 18
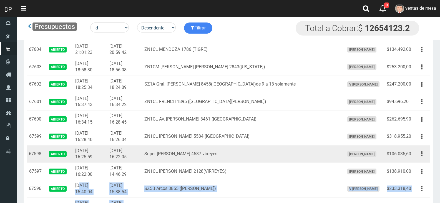
scroll to position [49, 0]
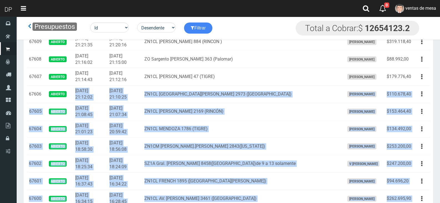
click at [73, 92] on td "2025-10-13 21:12:02" at bounding box center [90, 95] width 34 height 18
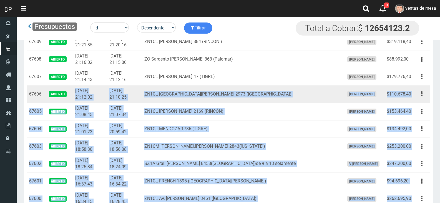
scroll to position [0, 0]
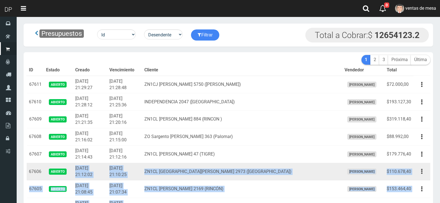
click at [73, 86] on td "Abierto" at bounding box center [58, 85] width 29 height 18
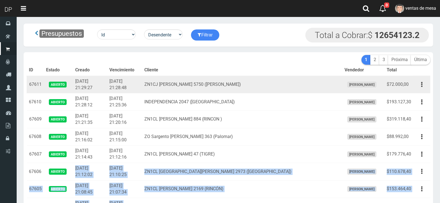
click at [73, 86] on td "Abierto" at bounding box center [58, 85] width 29 height 18
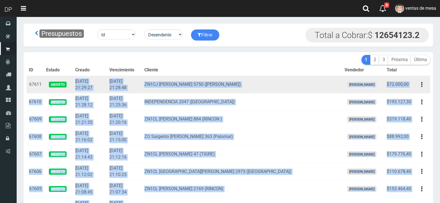
click at [73, 86] on td "Abierto" at bounding box center [58, 85] width 29 height 18
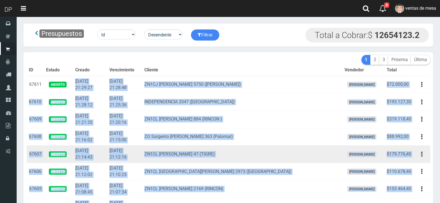
drag, startPoint x: 28, startPoint y: 82, endPoint x: 90, endPoint y: 158, distance: 97.8
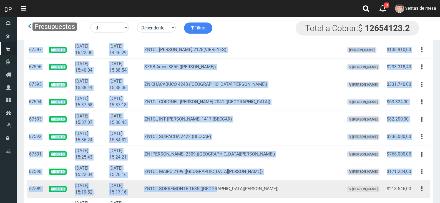
click at [234, 184] on td "ZN1CL SOBREMONTE 1635 (SAN FERNANDO)" at bounding box center [242, 189] width 200 height 18
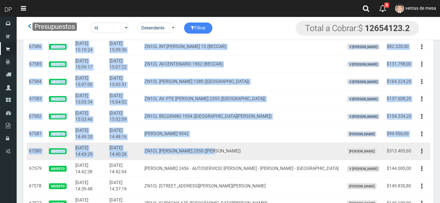
click at [243, 158] on td "ZN1CL ALVEAR 2550 (S.FERNANDO)" at bounding box center [242, 152] width 200 height 18
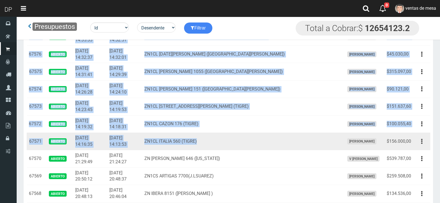
click at [275, 149] on td "ZN1CL ITALIA 560 (TIGRE)" at bounding box center [242, 142] width 200 height 18
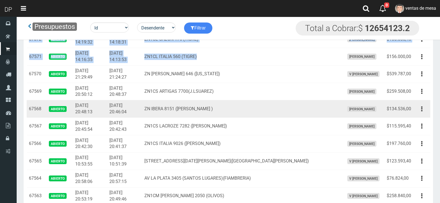
scroll to position [667, 0]
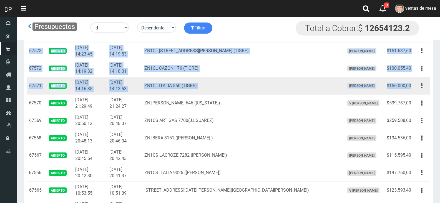
click at [413, 87] on td "$156.000,00" at bounding box center [399, 86] width 29 height 18
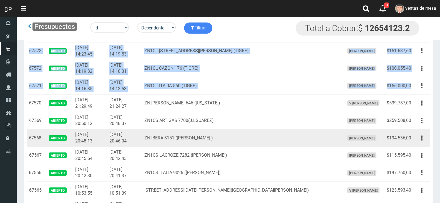
copy tbody "67611 Abierto 2025-10-13 21:29:27 2025-10-13 21:28:48 ZN1CJ AMANCIO ALCORTA 575…"
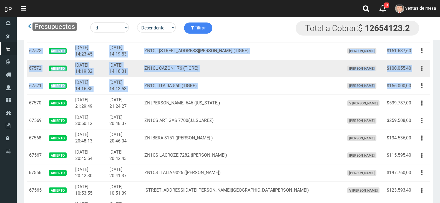
click at [107, 70] on td "2025-10-13 14:19:32" at bounding box center [90, 69] width 34 height 18
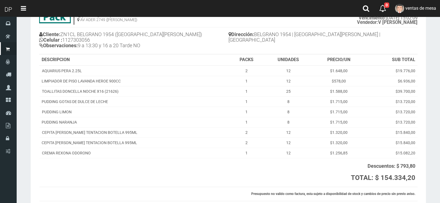
scroll to position [78, 0]
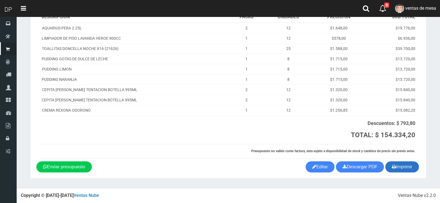
click at [392, 169] on icon "button" at bounding box center [394, 167] width 4 height 8
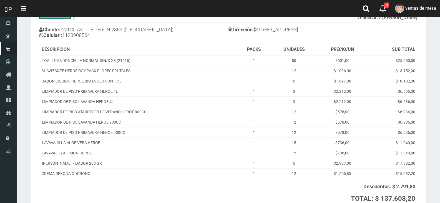
scroll to position [103, 0]
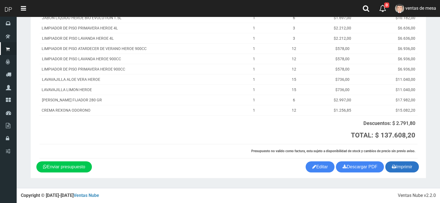
click at [412, 165] on button "Imprimir" at bounding box center [403, 166] width 34 height 11
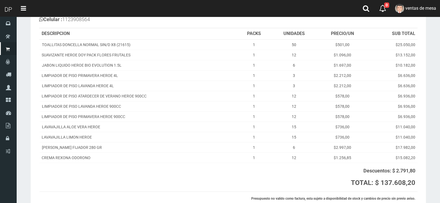
scroll to position [0, 0]
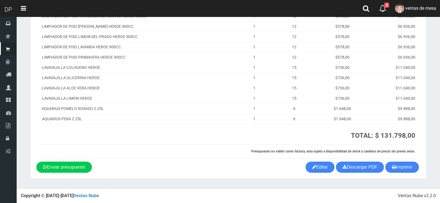
scroll to position [105, 0]
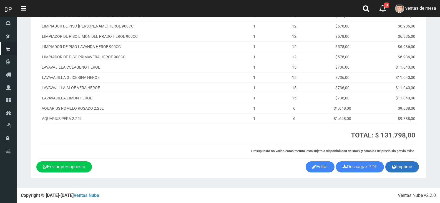
click at [398, 168] on button "Imprimir" at bounding box center [403, 166] width 34 height 11
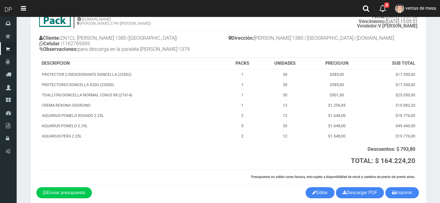
scroll to position [58, 0]
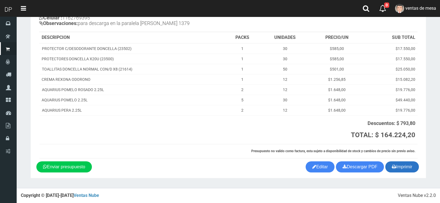
click at [409, 168] on button "Imprimir" at bounding box center [403, 166] width 34 height 11
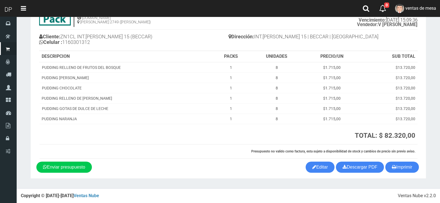
scroll to position [33, 0]
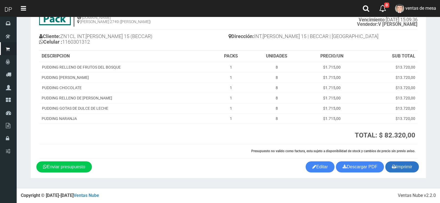
click at [404, 167] on button "Imprimir" at bounding box center [403, 166] width 34 height 11
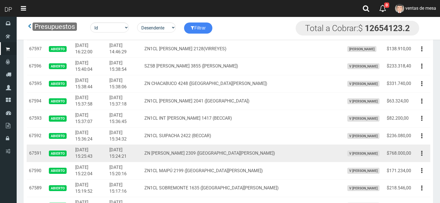
scroll to position [306, 0]
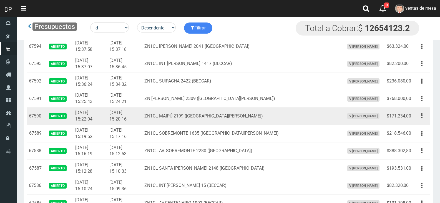
click at [259, 114] on td "ZN1CL MAIPÚ 2199 ([GEOGRAPHIC_DATA][PERSON_NAME])" at bounding box center [242, 117] width 200 height 18
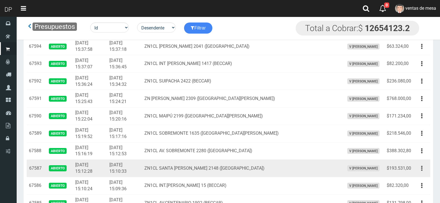
click at [420, 167] on button "button" at bounding box center [422, 169] width 13 height 10
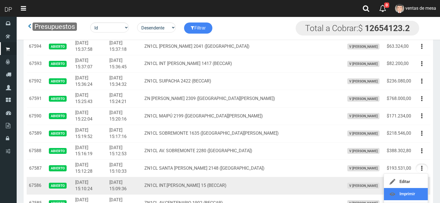
click at [407, 190] on link "Imprimir" at bounding box center [406, 194] width 44 height 12
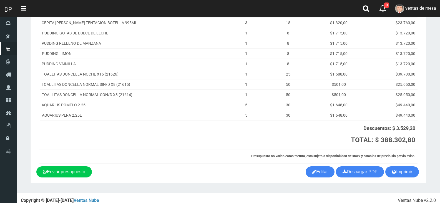
scroll to position [140, 0]
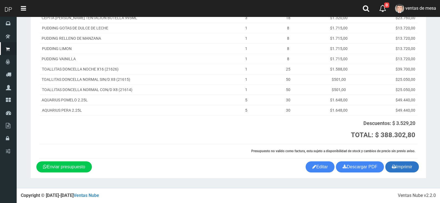
click at [408, 164] on button "Imprimir" at bounding box center [403, 166] width 34 height 11
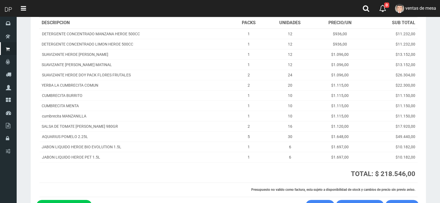
scroll to position [111, 0]
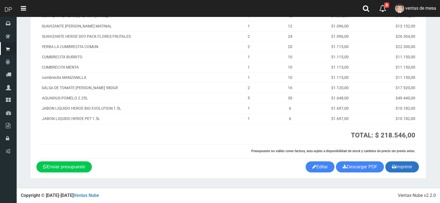
click at [408, 167] on button "Imprimir" at bounding box center [403, 166] width 34 height 11
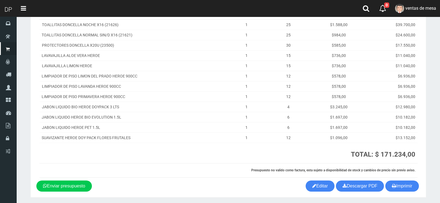
scroll to position [95, 0]
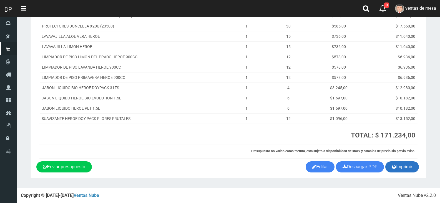
click at [402, 168] on button "Imprimir" at bounding box center [403, 166] width 34 height 11
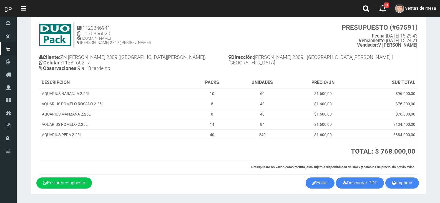
scroll to position [29, 0]
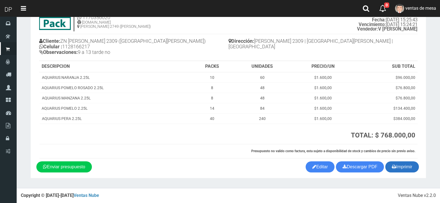
click at [409, 170] on button "Imprimir" at bounding box center [403, 166] width 34 height 11
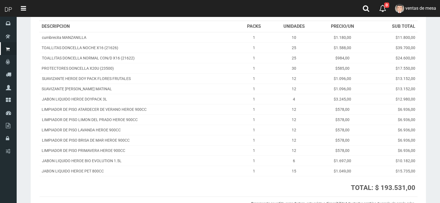
scroll to position [111, 0]
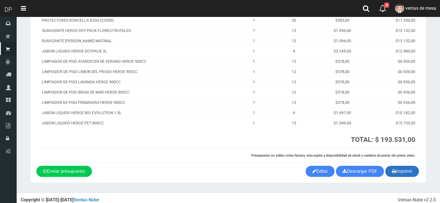
click at [404, 174] on button "Imprimir" at bounding box center [403, 171] width 34 height 11
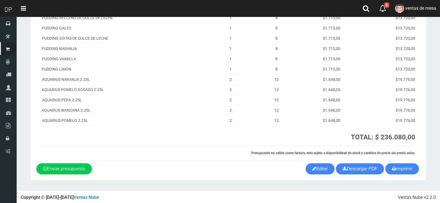
scroll to position [126, 0]
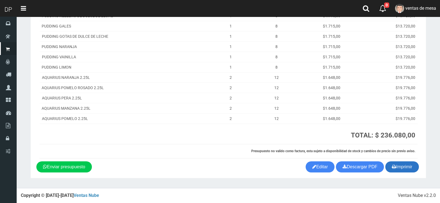
click at [400, 167] on button "Imprimir" at bounding box center [403, 166] width 34 height 11
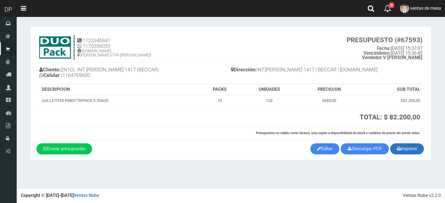
click at [395, 144] on button "Imprimir" at bounding box center [407, 148] width 34 height 11
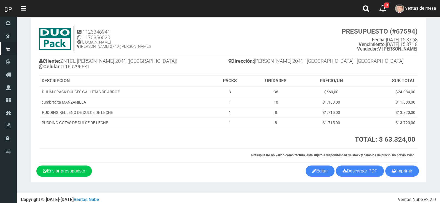
scroll to position [13, 0]
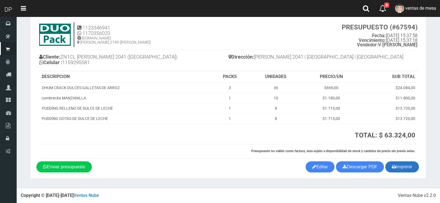
click at [401, 165] on button "Imprimir" at bounding box center [403, 166] width 34 height 11
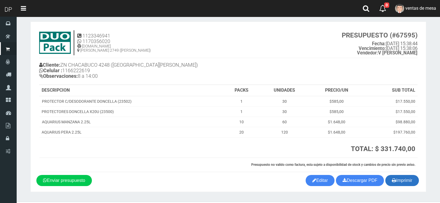
scroll to position [18, 0]
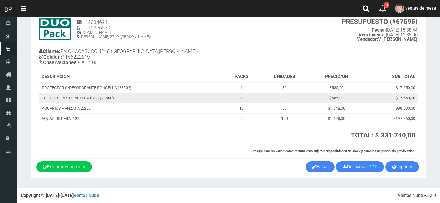
drag, startPoint x: 229, startPoint y: 91, endPoint x: 242, endPoint y: 103, distance: 17.3
click at [230, 91] on td "1" at bounding box center [242, 88] width 36 height 11
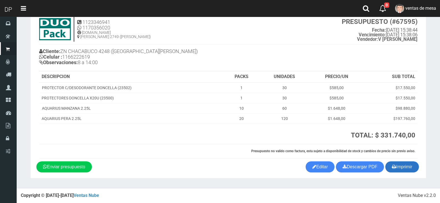
click at [411, 165] on button "Imprimir" at bounding box center [403, 166] width 34 height 11
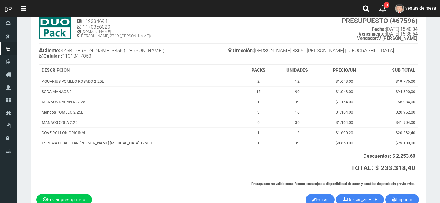
scroll to position [52, 0]
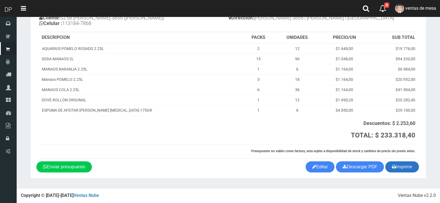
click at [402, 168] on button "Imprimir" at bounding box center [403, 166] width 34 height 11
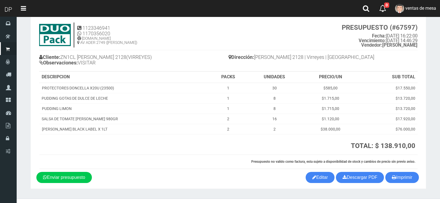
scroll to position [23, 0]
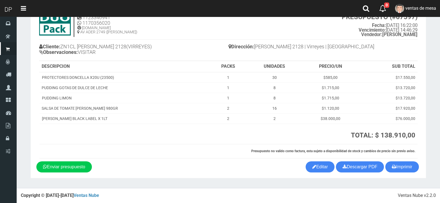
click at [400, 160] on div "1123346941 1170356020 [DOMAIN_NAME] AV ADER 2749 ([PERSON_NAME]) PRESUPUESTO (#…" at bounding box center [228, 85] width 384 height 152
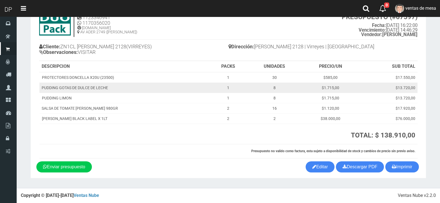
click at [268, 86] on td "8" at bounding box center [275, 88] width 54 height 10
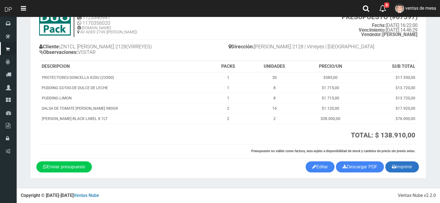
click at [395, 166] on icon "button" at bounding box center [394, 167] width 4 height 8
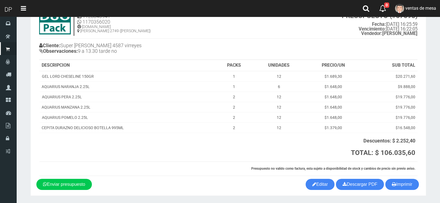
scroll to position [42, 0]
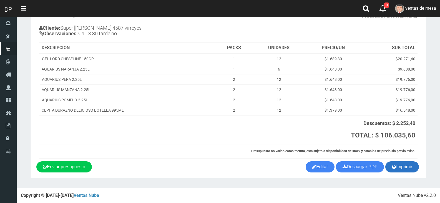
click at [401, 164] on button "Imprimir" at bounding box center [403, 166] width 34 height 11
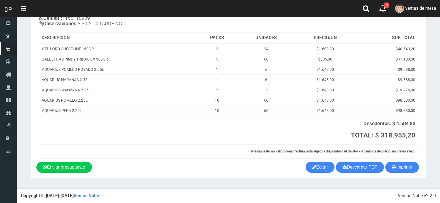
scroll to position [58, 0]
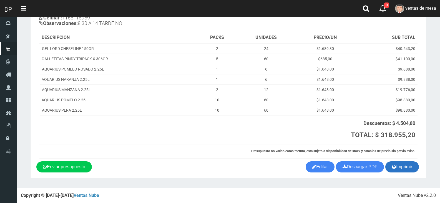
click at [411, 171] on button "Imprimir" at bounding box center [403, 166] width 34 height 11
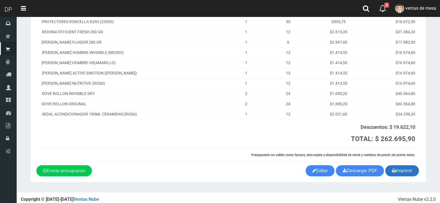
scroll to position [99, 0]
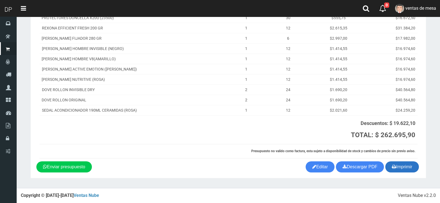
click at [414, 168] on button "Imprimir" at bounding box center [403, 166] width 34 height 11
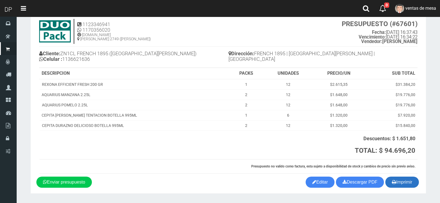
scroll to position [31, 0]
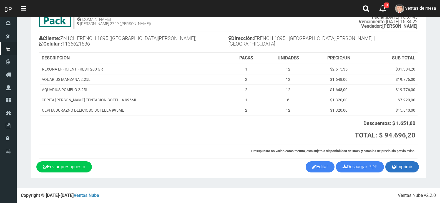
click at [393, 170] on icon "button" at bounding box center [394, 167] width 4 height 8
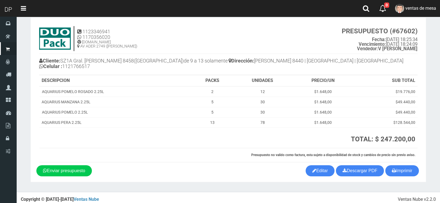
scroll to position [13, 0]
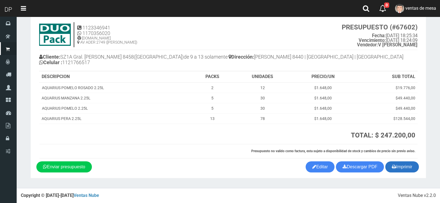
click at [403, 171] on button "Imprimir" at bounding box center [403, 166] width 34 height 11
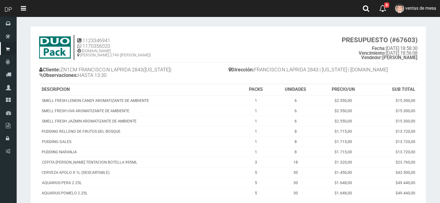
scroll to position [74, 0]
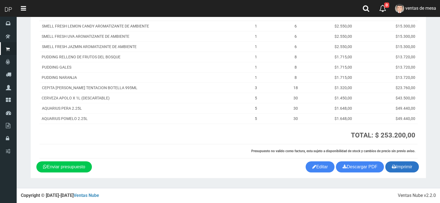
click at [410, 167] on button "Imprimir" at bounding box center [403, 166] width 34 height 11
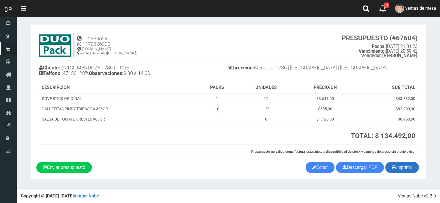
scroll to position [3, 0]
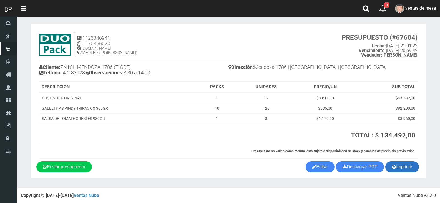
click at [412, 168] on button "Imprimir" at bounding box center [403, 166] width 34 height 11
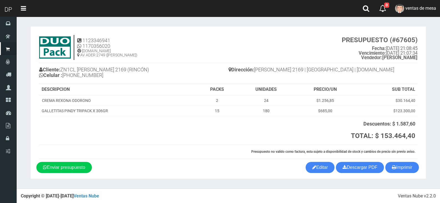
scroll to position [1, 0]
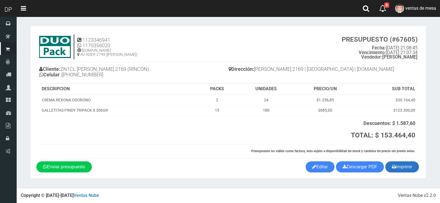
click at [405, 168] on button "Imprimir" at bounding box center [403, 166] width 34 height 11
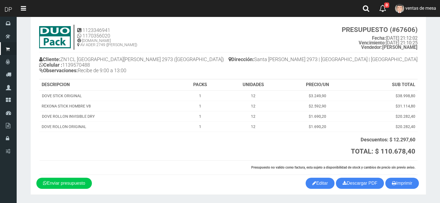
scroll to position [27, 0]
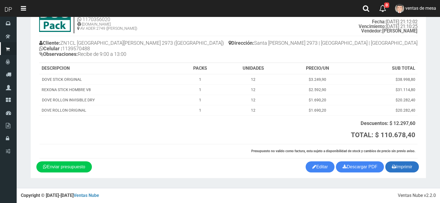
drag, startPoint x: 396, startPoint y: 158, endPoint x: 396, endPoint y: 164, distance: 6.7
click at [396, 158] on th "Presupuesto no valido como factura, esta sujeto a disponibilidad de stock y cam…" at bounding box center [228, 151] width 378 height 14
click at [396, 164] on button "Imprimir" at bounding box center [403, 166] width 34 height 11
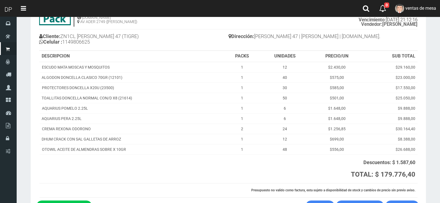
scroll to position [73, 0]
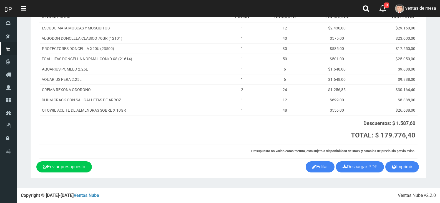
click at [403, 173] on section "1123346941 1170356020 WWW.DUOPACKS.COM.AR AV ADER 2749 (MUNRO) PRESUPUESTO (#67…" at bounding box center [229, 66] width 396 height 225
click at [403, 171] on button "Imprimir" at bounding box center [403, 166] width 34 height 11
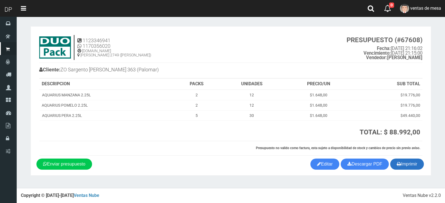
click at [404, 164] on button "Imprimir" at bounding box center [407, 164] width 34 height 11
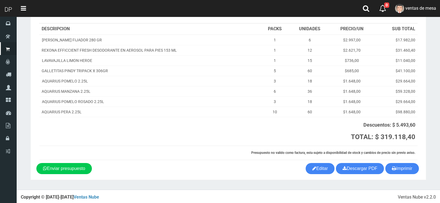
scroll to position [62, 0]
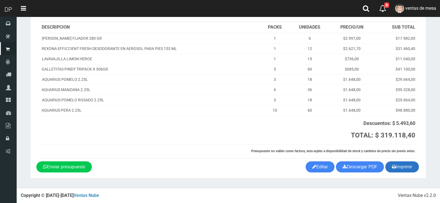
click at [396, 166] on button "Imprimir" at bounding box center [403, 166] width 34 height 11
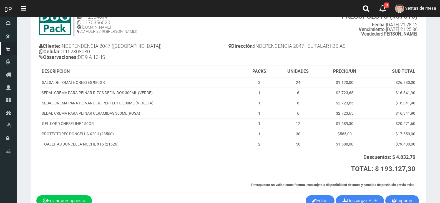
scroll to position [58, 0]
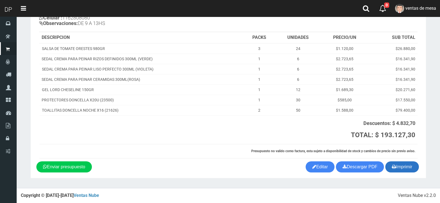
click at [412, 171] on button "Imprimir" at bounding box center [403, 166] width 34 height 11
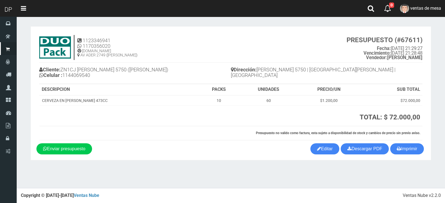
click at [408, 142] on div "1123346941 1170356020 [DOMAIN_NAME] AV ADER 2749 ([PERSON_NAME]) PRESUPUESTO (#…" at bounding box center [230, 87] width 388 height 111
click at [406, 147] on button "Imprimir" at bounding box center [407, 148] width 34 height 11
